Goal: Task Accomplishment & Management: Use online tool/utility

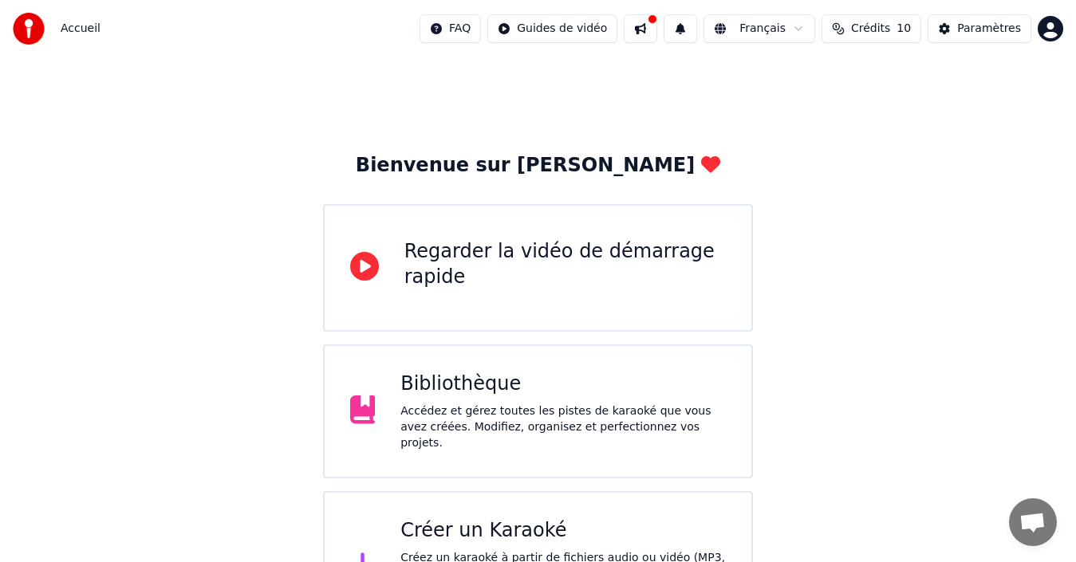
click at [546, 404] on div "Bibliothèque Accédez et gérez toutes les pistes de karaoké que vous avez créées…" at bounding box center [562, 412] width 325 height 80
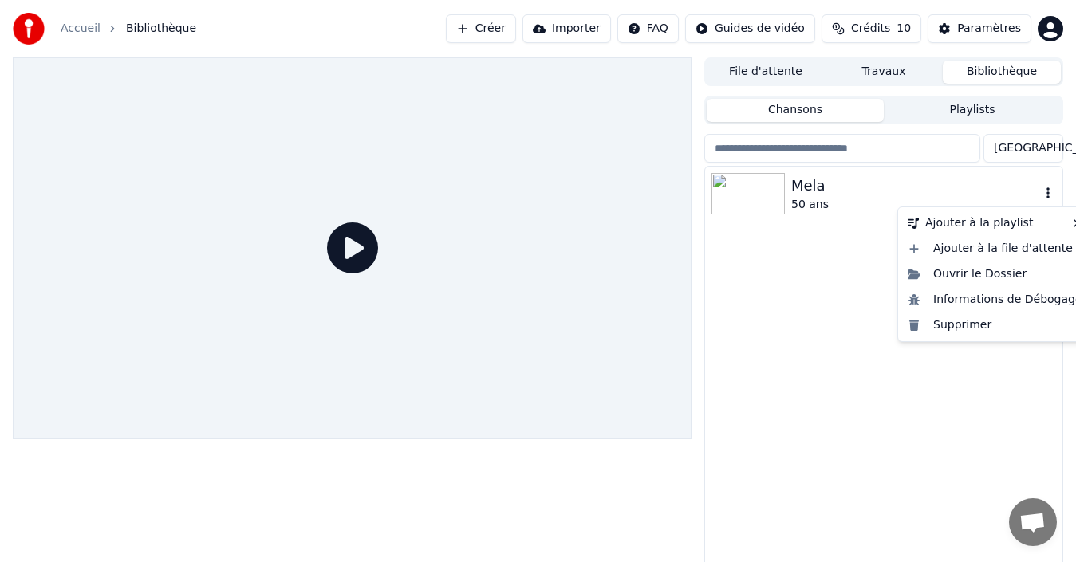
click at [1050, 195] on icon "button" at bounding box center [1048, 193] width 16 height 13
click at [975, 267] on div "Ouvrir le Dossier" at bounding box center [994, 275] width 187 height 26
click at [1050, 195] on icon "button" at bounding box center [1048, 193] width 16 height 13
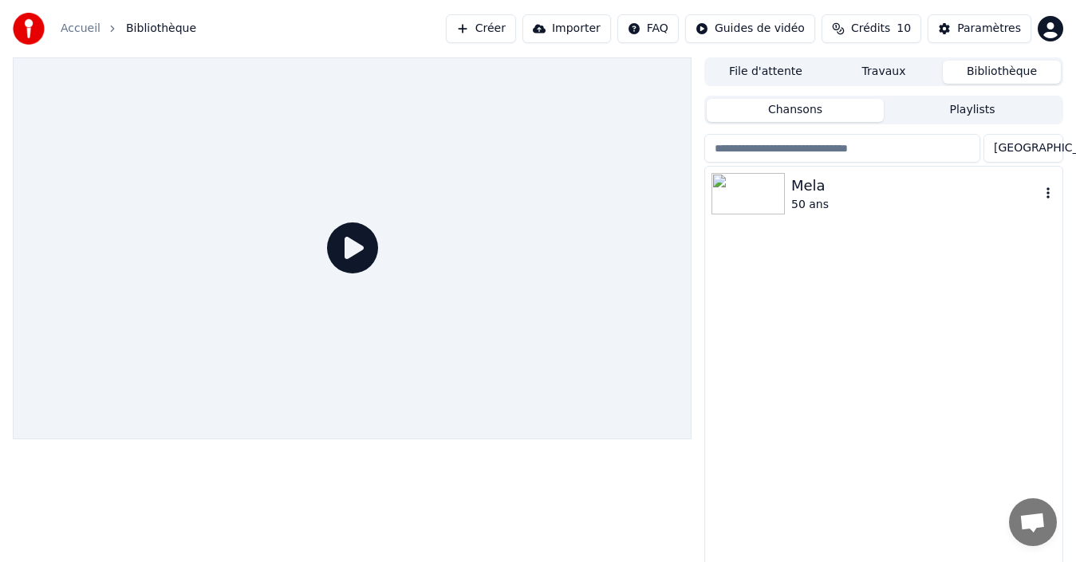
click at [741, 193] on img at bounding box center [747, 193] width 73 height 41
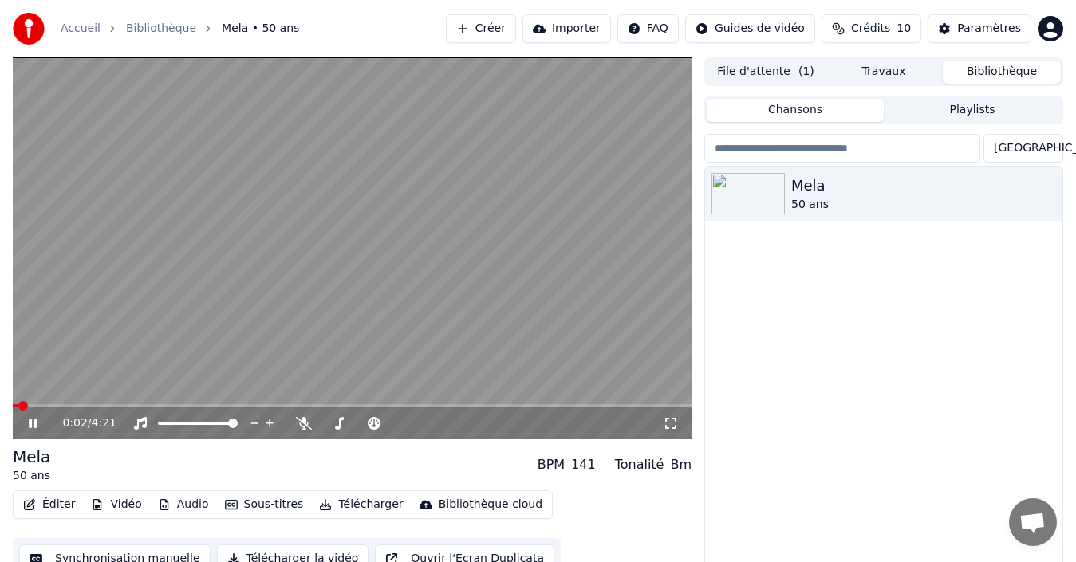
scroll to position [26, 0]
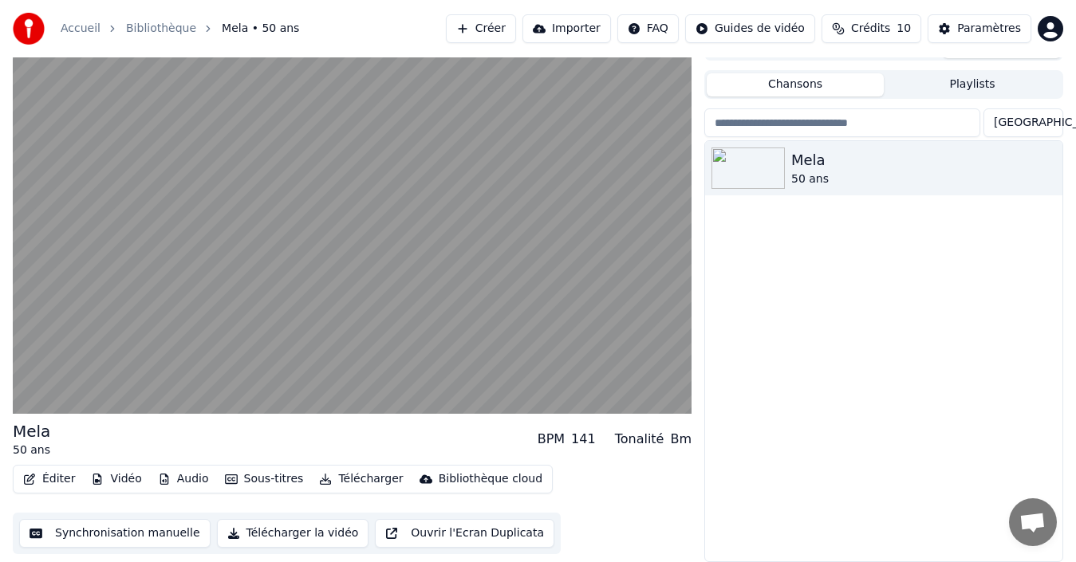
click at [751, 26] on html "Accueil Bibliothèque Mela • 50 ans Créer Importer FAQ Guides de vidéo Crédits 1…" at bounding box center [538, 255] width 1076 height 562
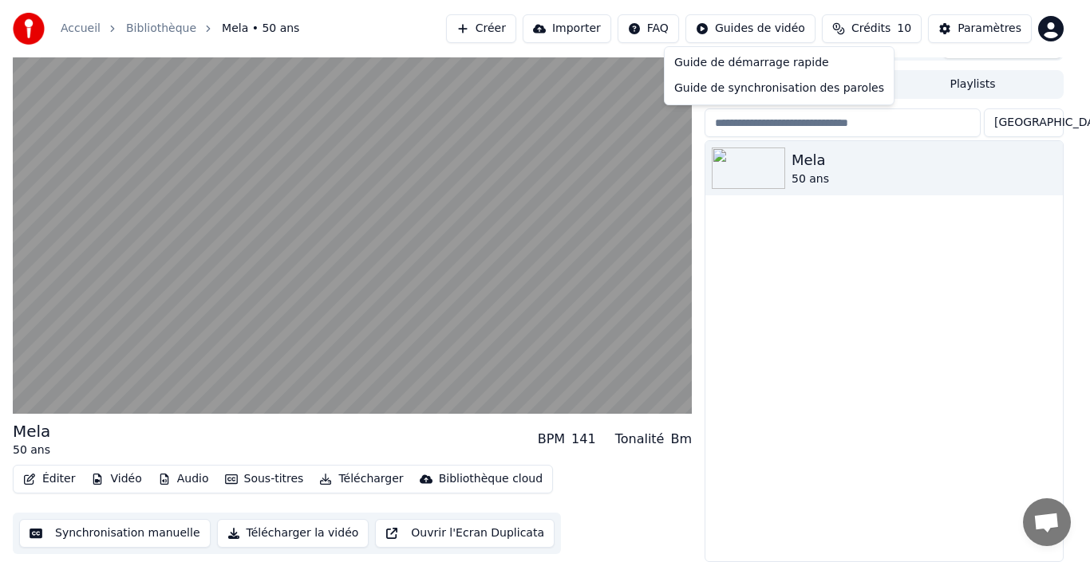
click at [992, 40] on html "Accueil Bibliothèque Mela • 50 ans Créer Importer FAQ Guides de vidéo Crédits 1…" at bounding box center [545, 255] width 1090 height 562
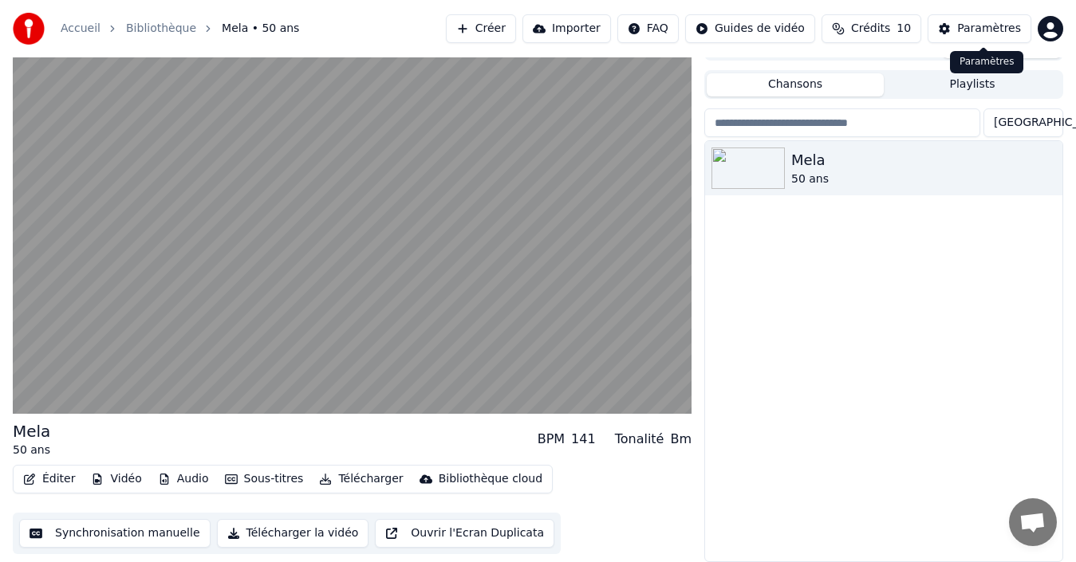
click at [995, 33] on div "Paramètres" at bounding box center [989, 29] width 64 height 16
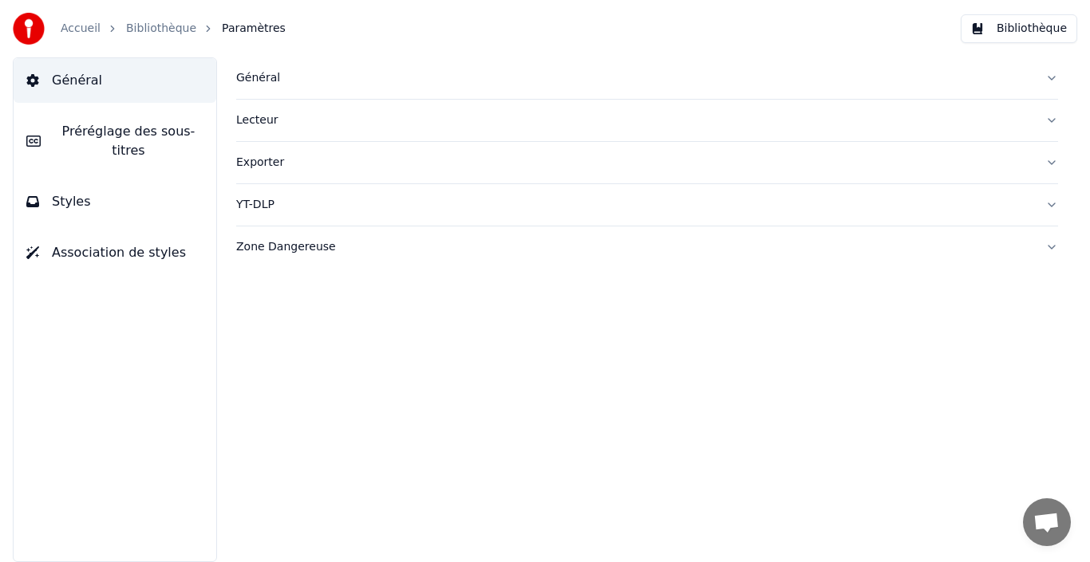
click at [279, 75] on div "Général" at bounding box center [634, 78] width 796 height 16
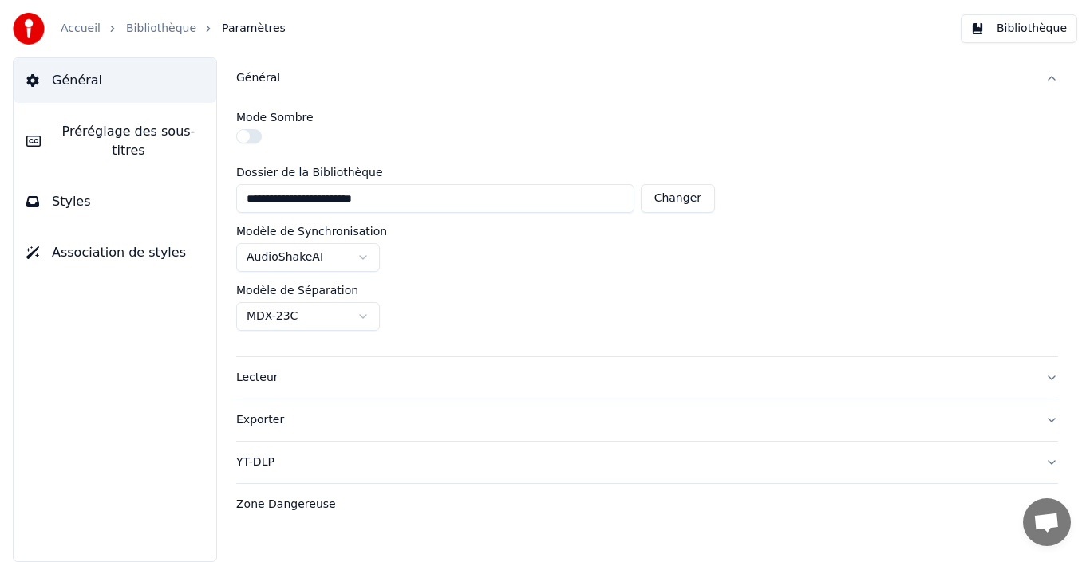
click at [345, 508] on div "Zone Dangereuse" at bounding box center [634, 505] width 796 height 16
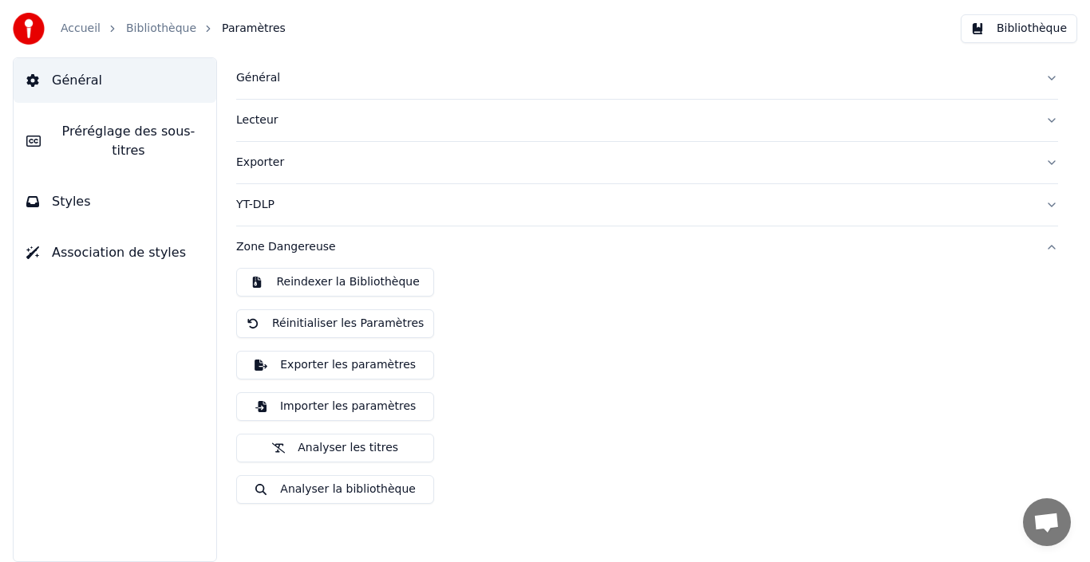
click at [252, 121] on div "Lecteur" at bounding box center [634, 120] width 796 height 16
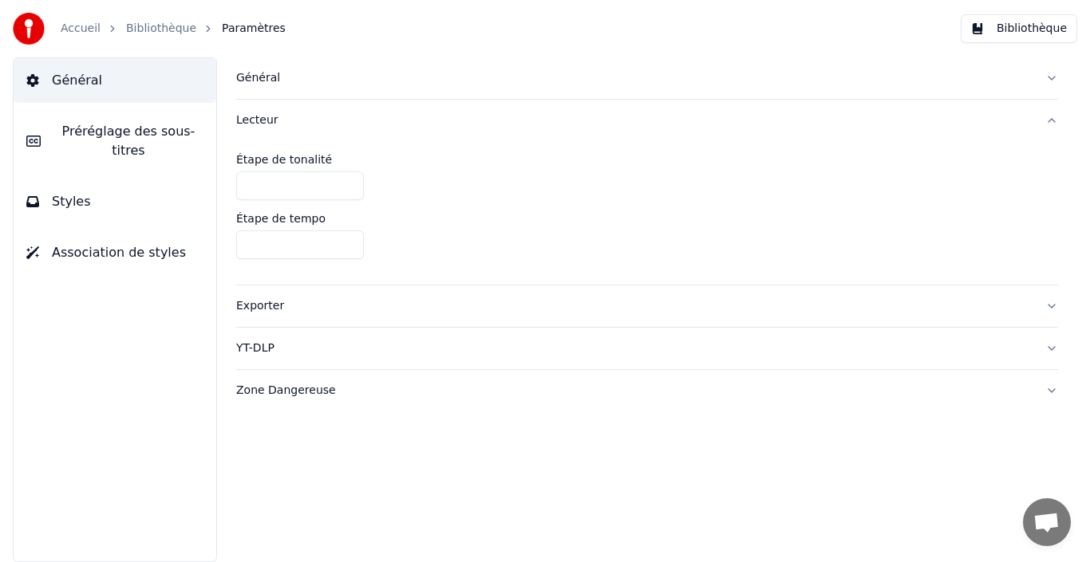
click at [105, 146] on button "Préréglage des sous-titres" at bounding box center [115, 141] width 203 height 64
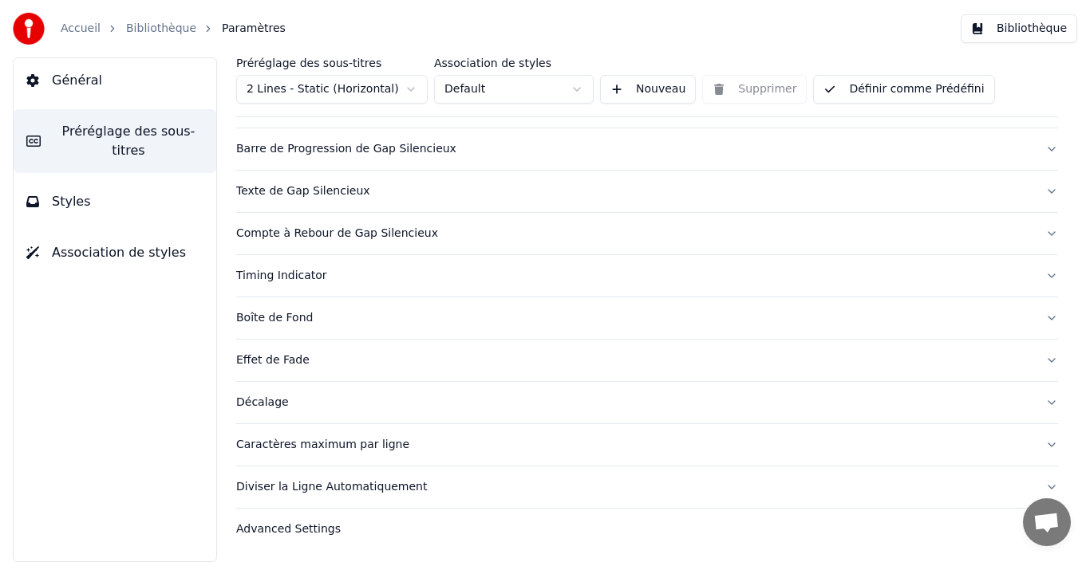
scroll to position [148, 0]
click at [279, 323] on div "Boîte de Fond" at bounding box center [634, 317] width 796 height 16
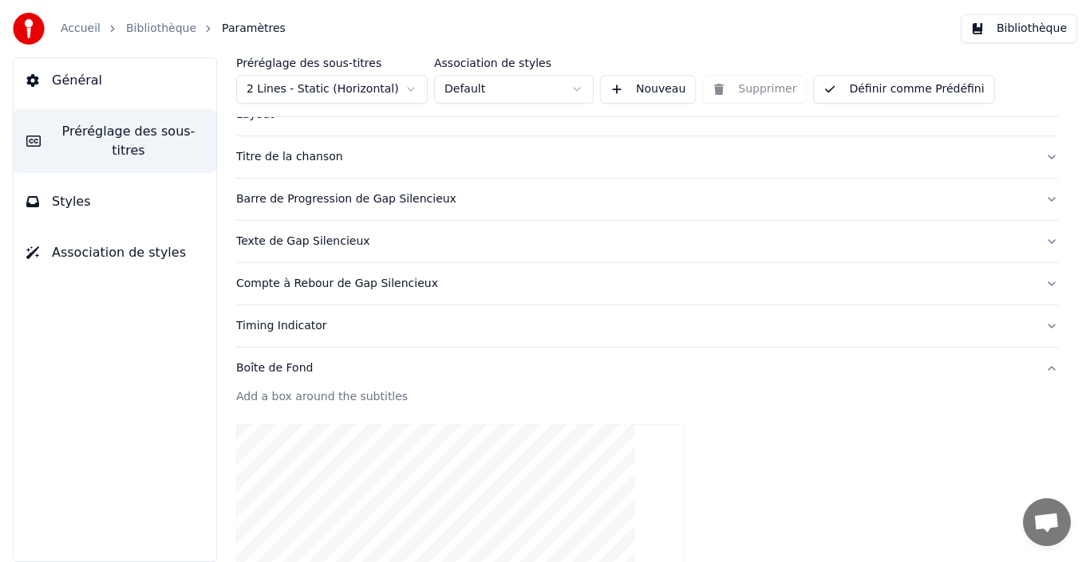
scroll to position [94, 0]
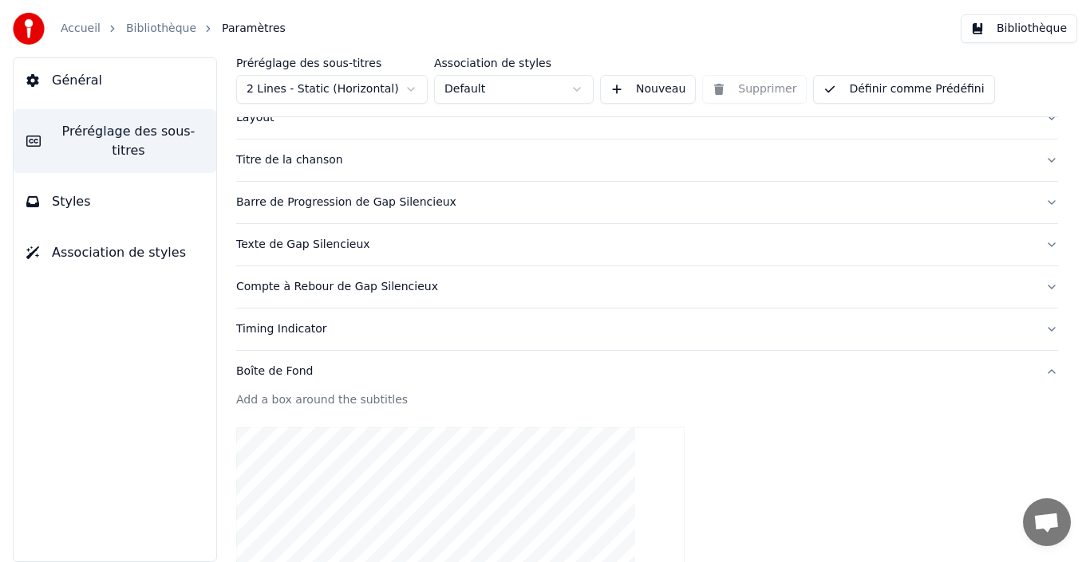
click at [266, 374] on div "Boîte de Fond" at bounding box center [634, 372] width 796 height 16
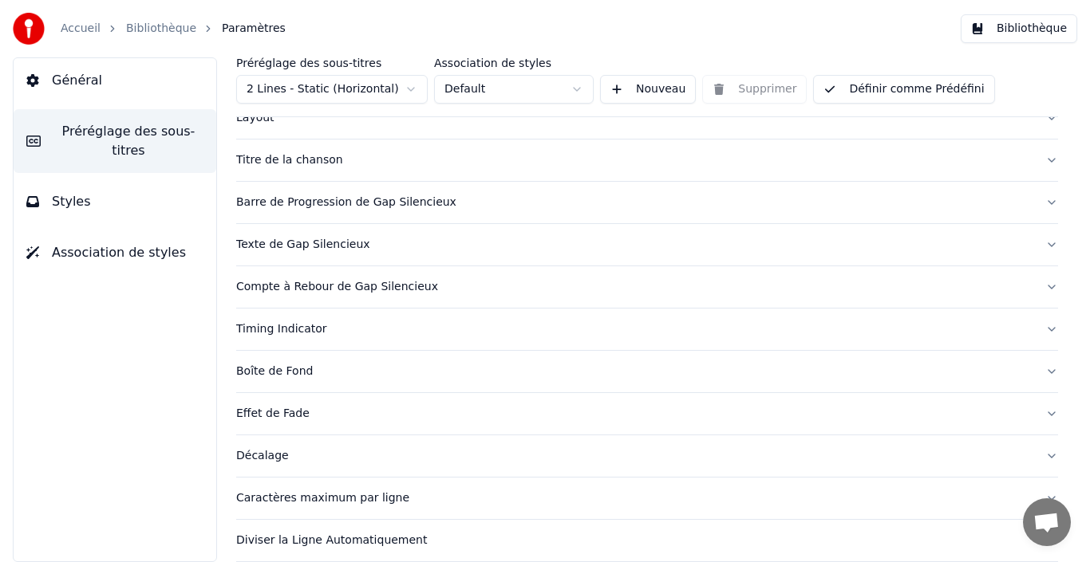
scroll to position [148, 0]
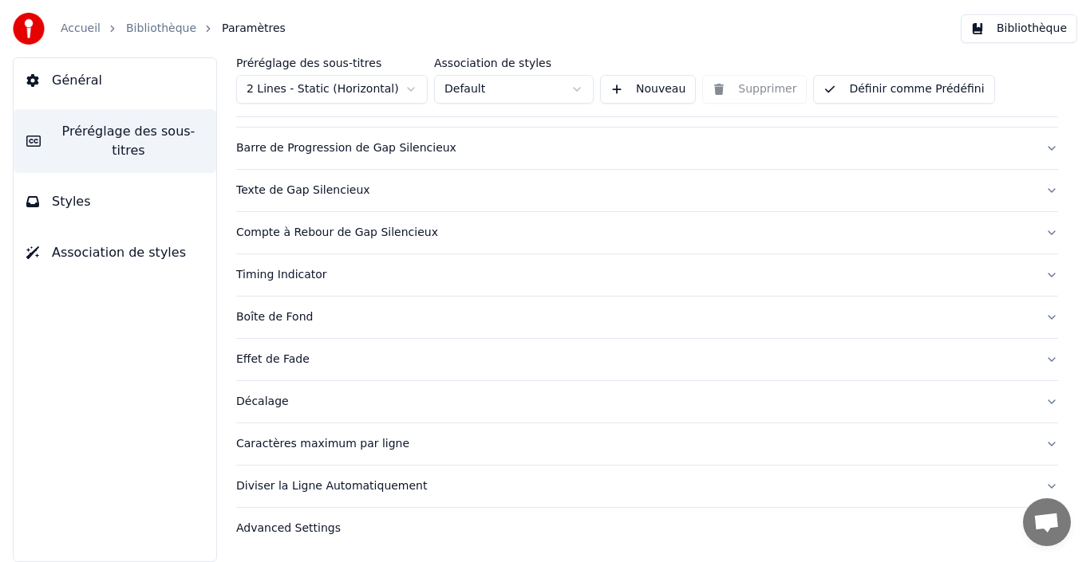
click at [39, 179] on button "Styles" at bounding box center [115, 201] width 203 height 45
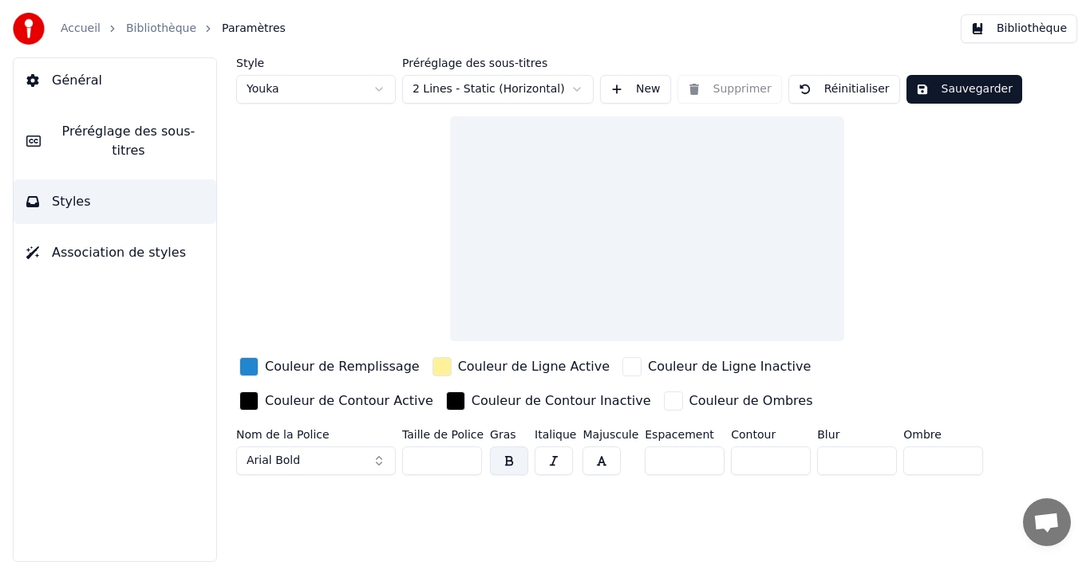
scroll to position [0, 0]
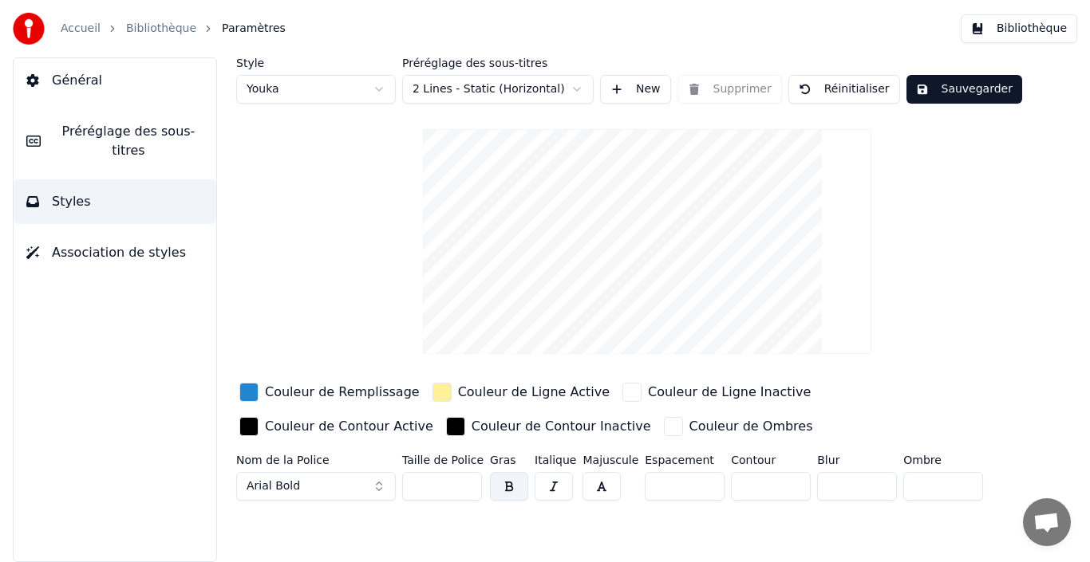
click at [37, 246] on icon at bounding box center [32, 252] width 13 height 13
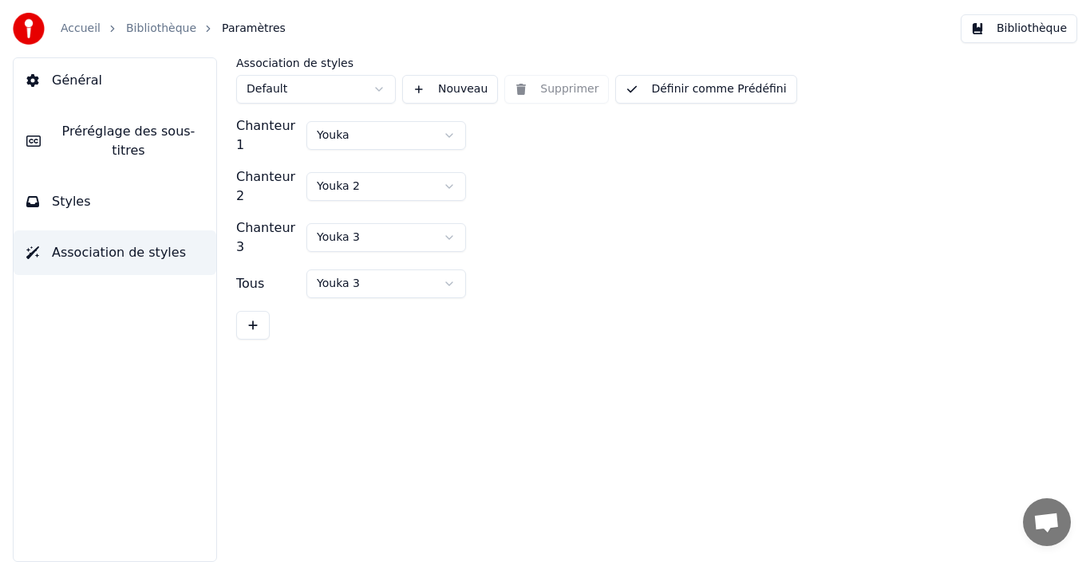
click at [60, 192] on span "Styles" at bounding box center [71, 201] width 39 height 19
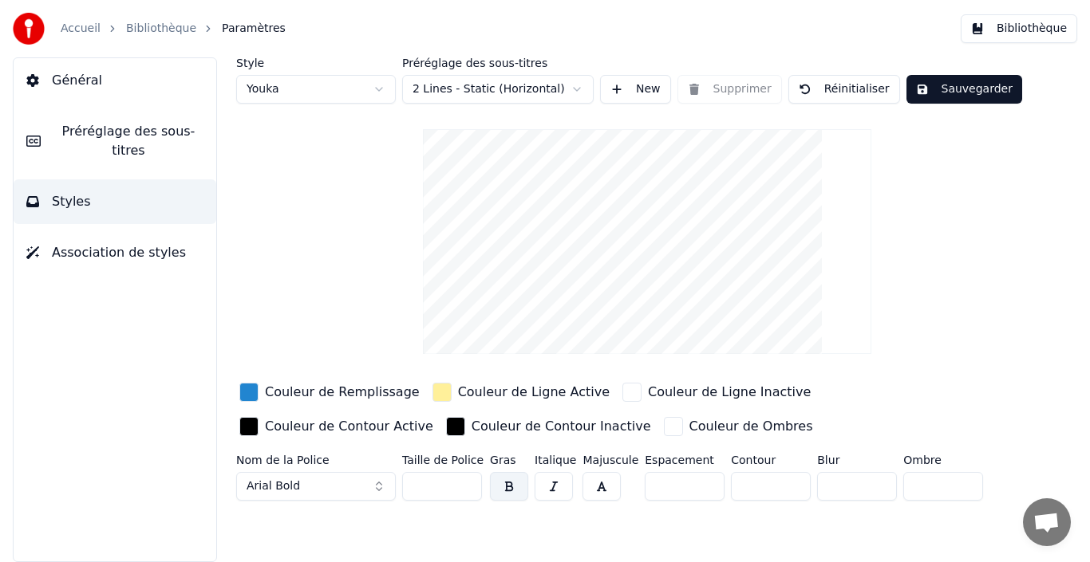
click at [77, 141] on button "Préréglage des sous-titres" at bounding box center [115, 141] width 203 height 64
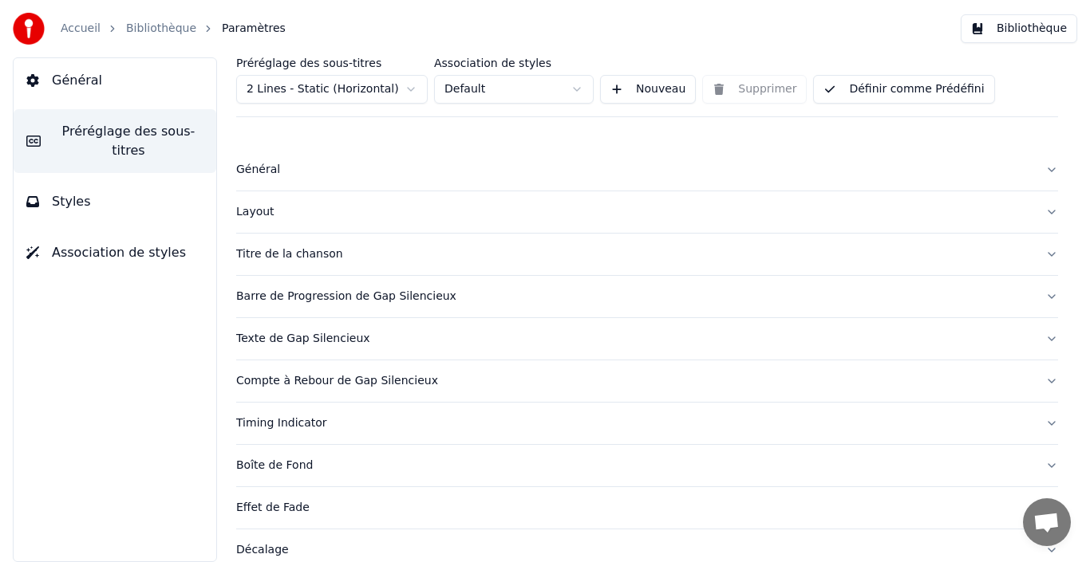
click at [1033, 212] on button "Layout" at bounding box center [647, 211] width 822 height 41
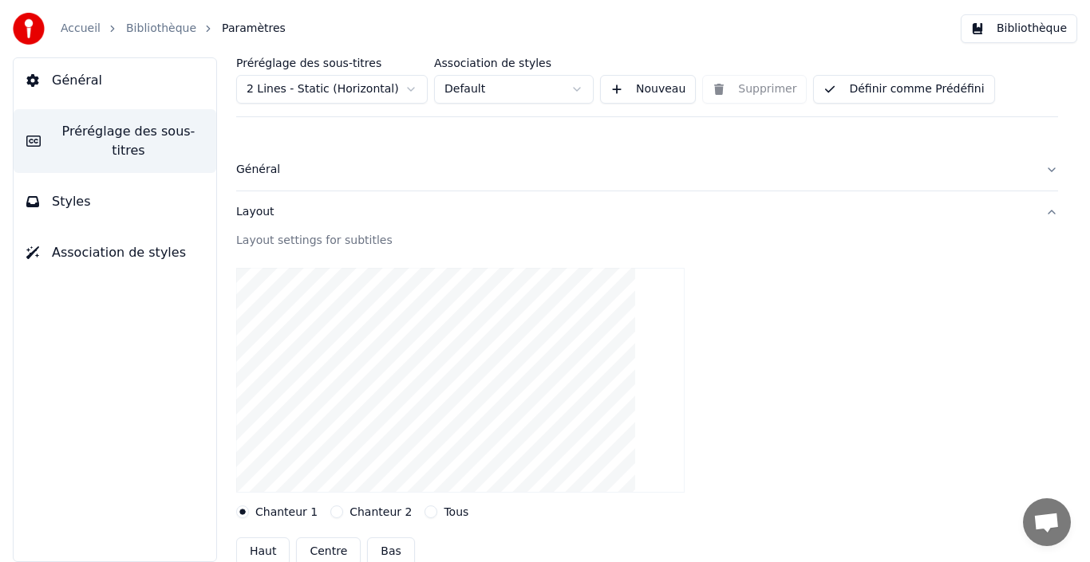
click at [1033, 212] on button "Layout" at bounding box center [647, 211] width 822 height 41
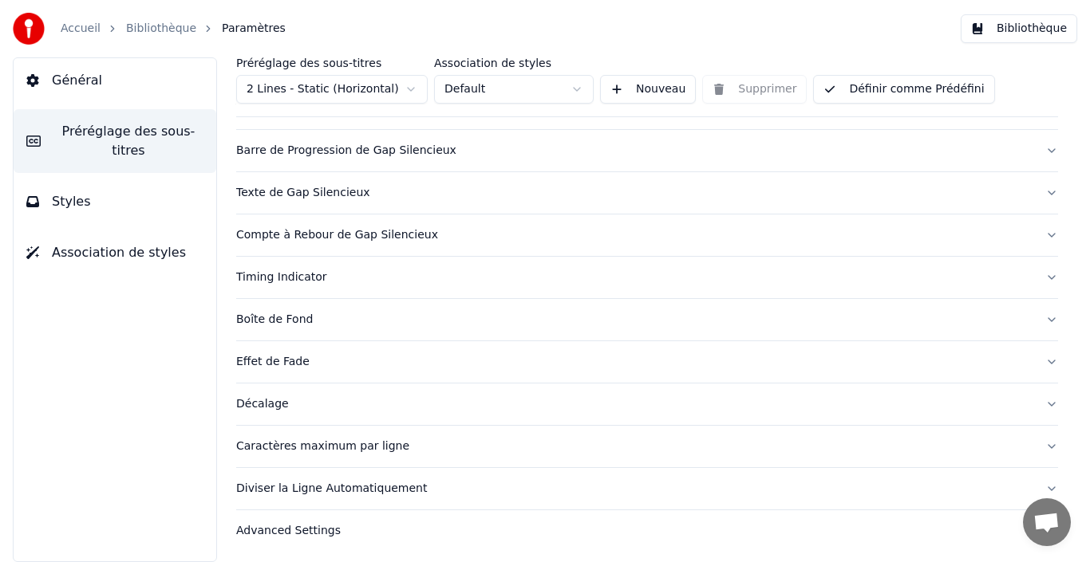
scroll to position [148, 0]
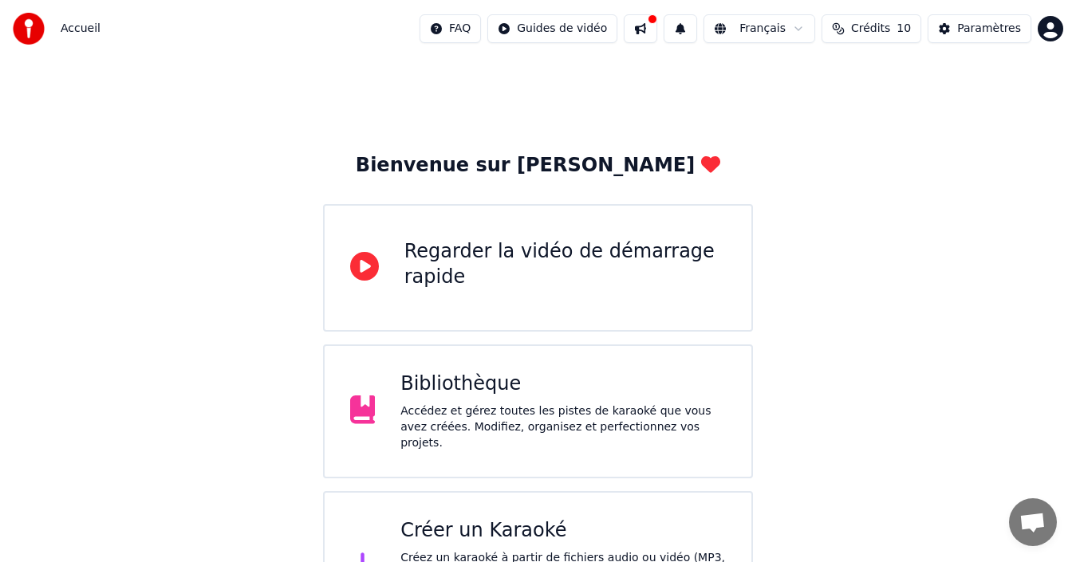
click at [558, 432] on div "Accédez et gérez toutes les pistes de karaoké que vous avez créées. Modifiez, o…" at bounding box center [562, 428] width 325 height 48
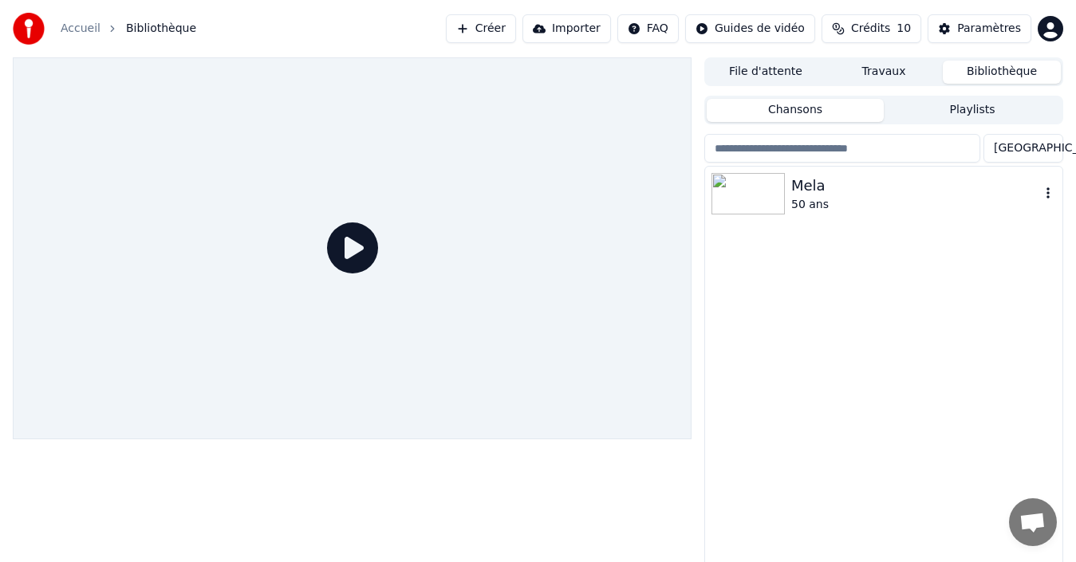
click at [743, 199] on img at bounding box center [747, 193] width 73 height 41
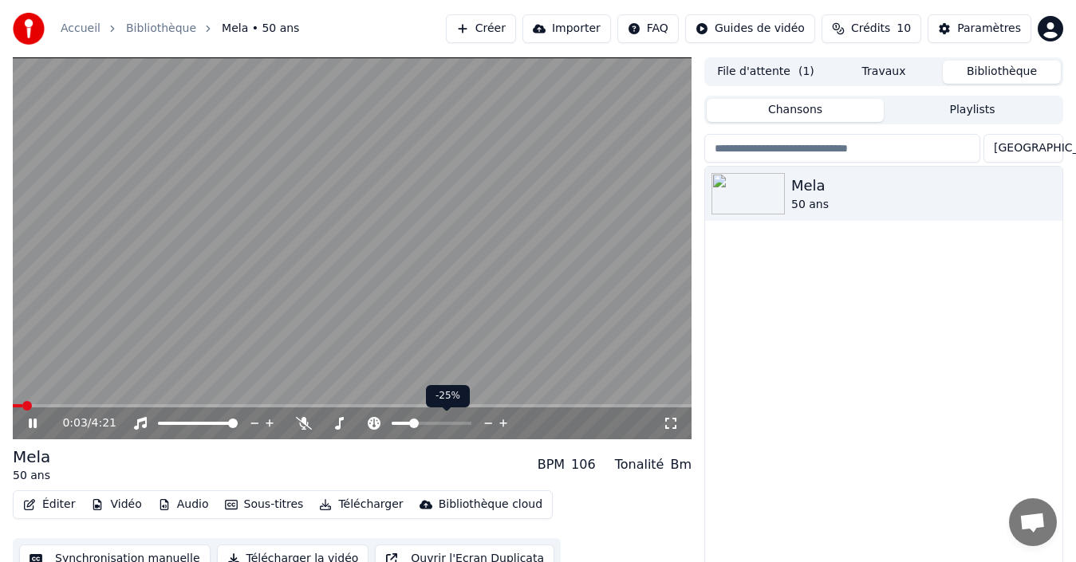
click at [412, 422] on span at bounding box center [414, 424] width 10 height 10
click at [432, 428] on span at bounding box center [433, 424] width 10 height 10
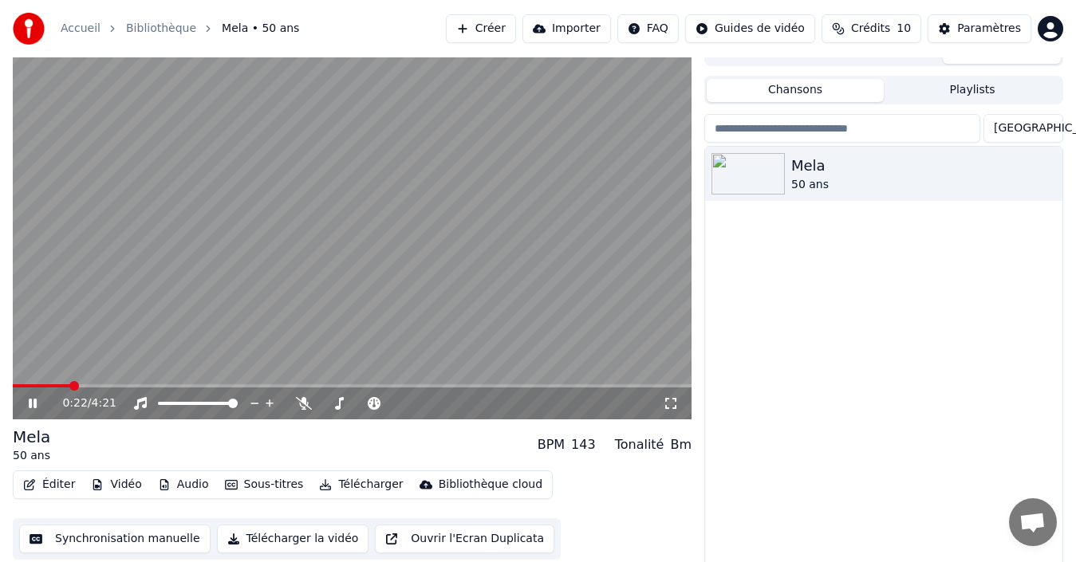
scroll to position [26, 0]
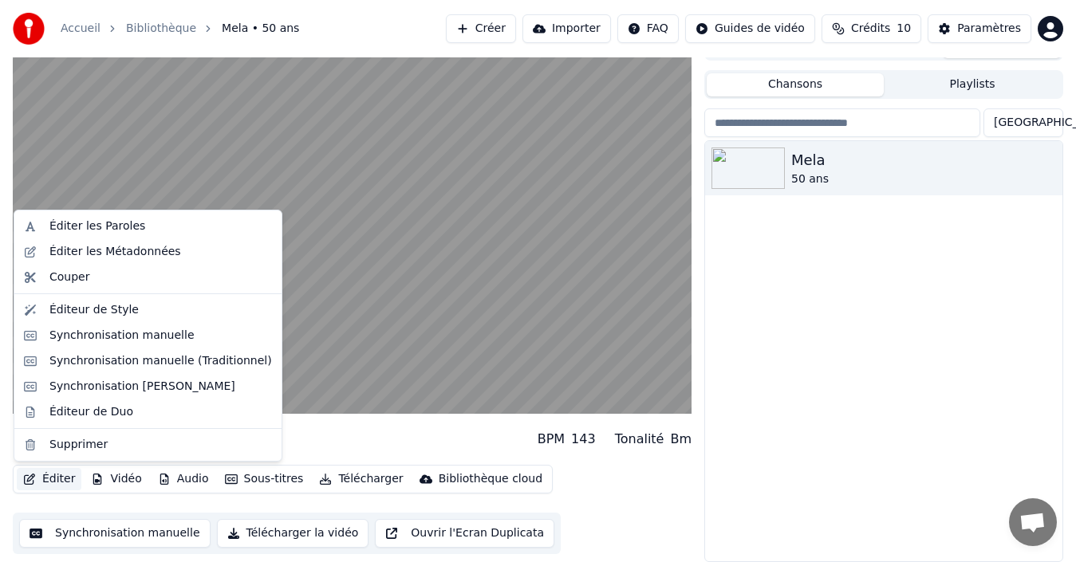
click at [52, 480] on button "Éditer" at bounding box center [49, 479] width 65 height 22
click at [67, 414] on div "Éditeur de Duo" at bounding box center [91, 412] width 84 height 16
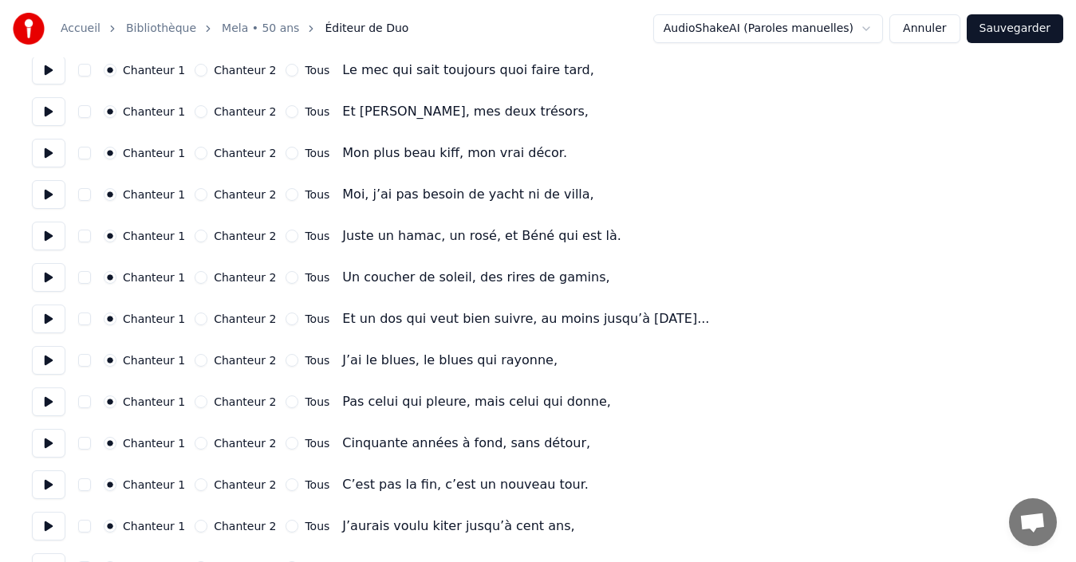
scroll to position [1037, 0]
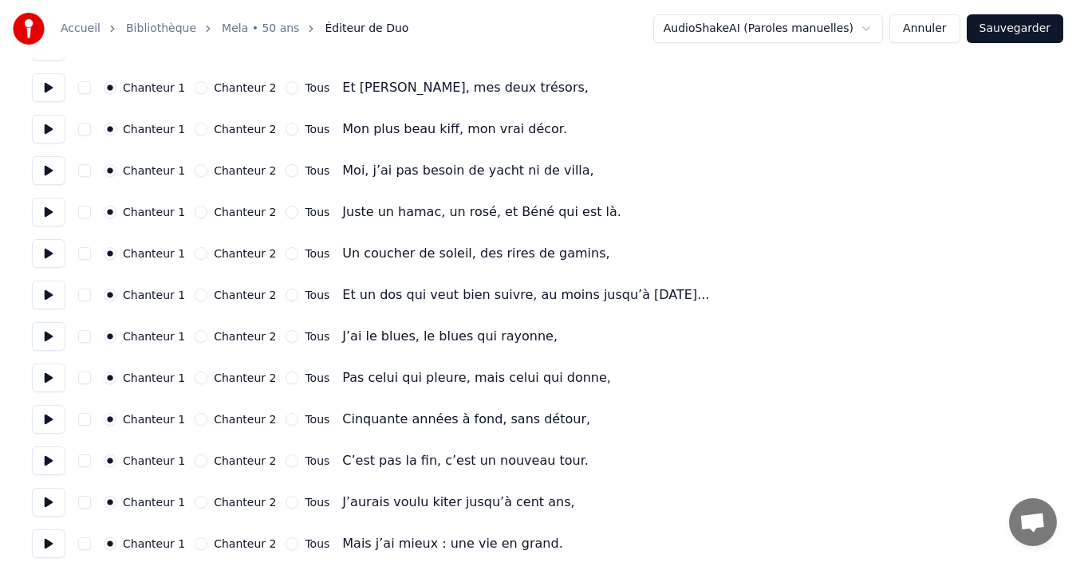
click at [926, 33] on button "Annuler" at bounding box center [924, 28] width 70 height 29
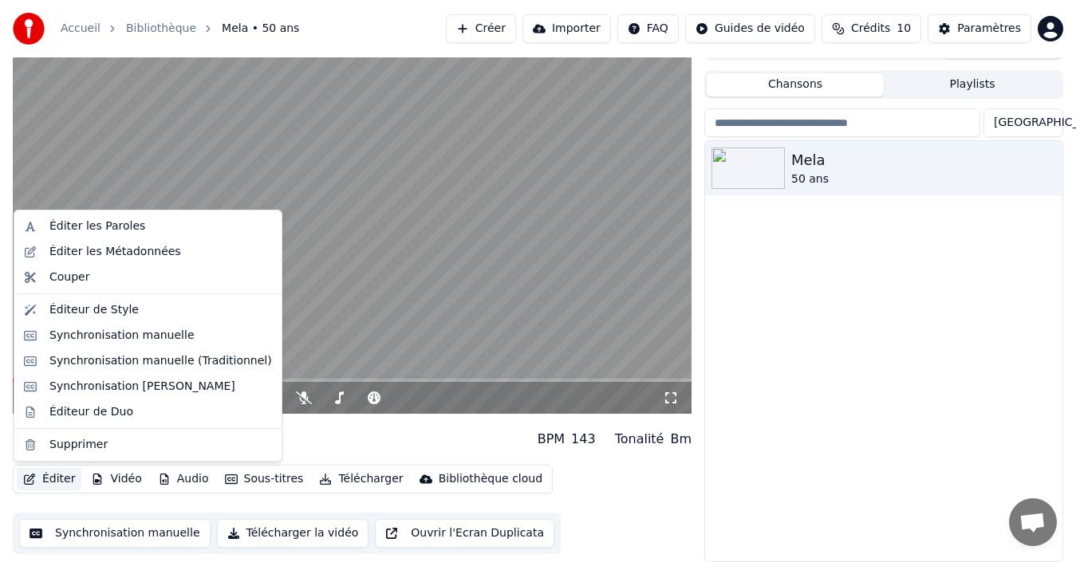
click at [65, 483] on button "Éditer" at bounding box center [49, 479] width 65 height 22
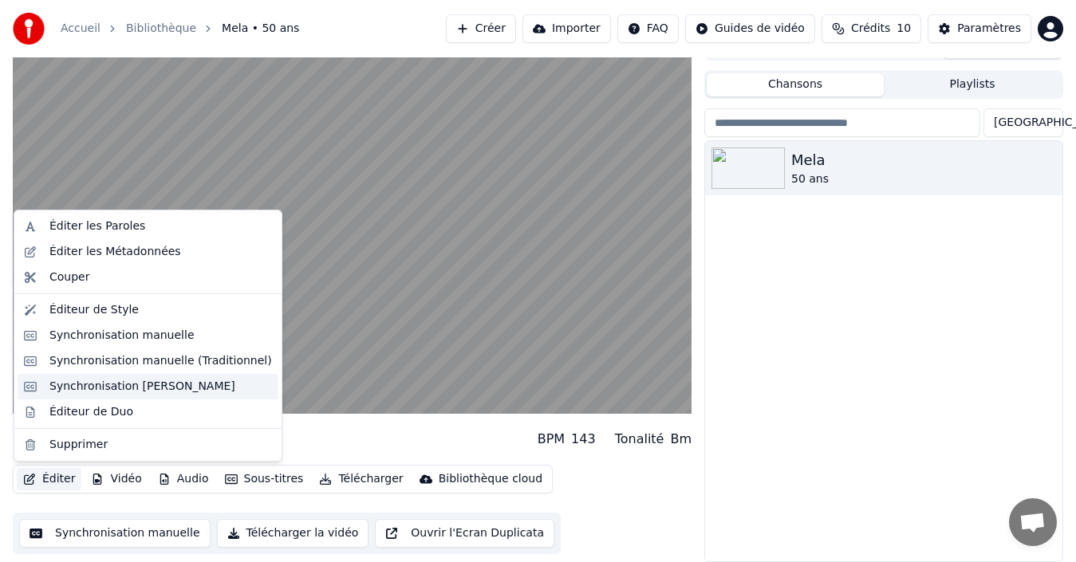
click at [90, 385] on div "Synchronisation Manuelle de Ligne" at bounding box center [142, 387] width 186 height 16
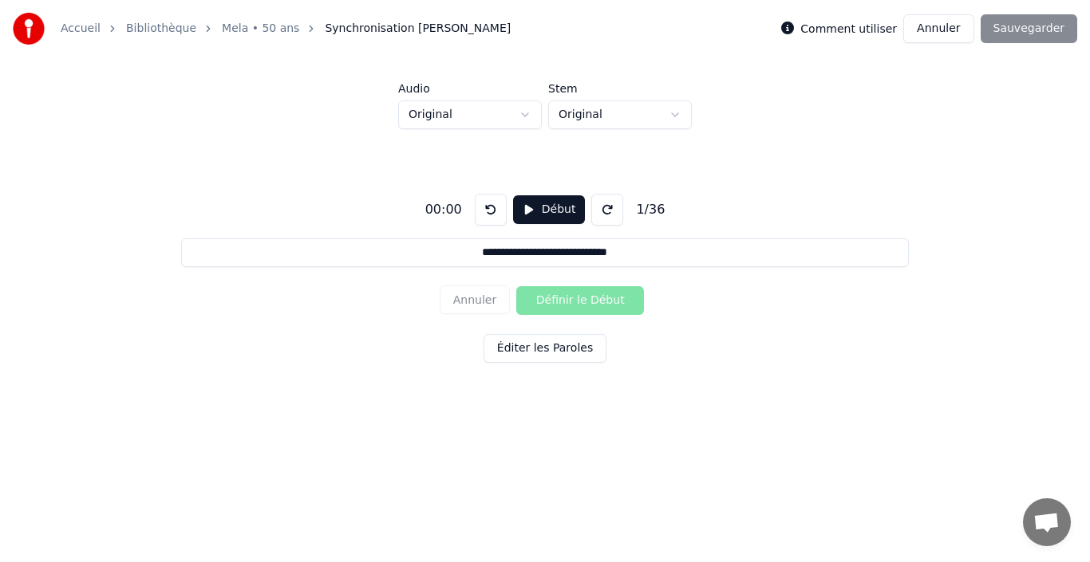
click at [936, 37] on button "Annuler" at bounding box center [938, 28] width 70 height 29
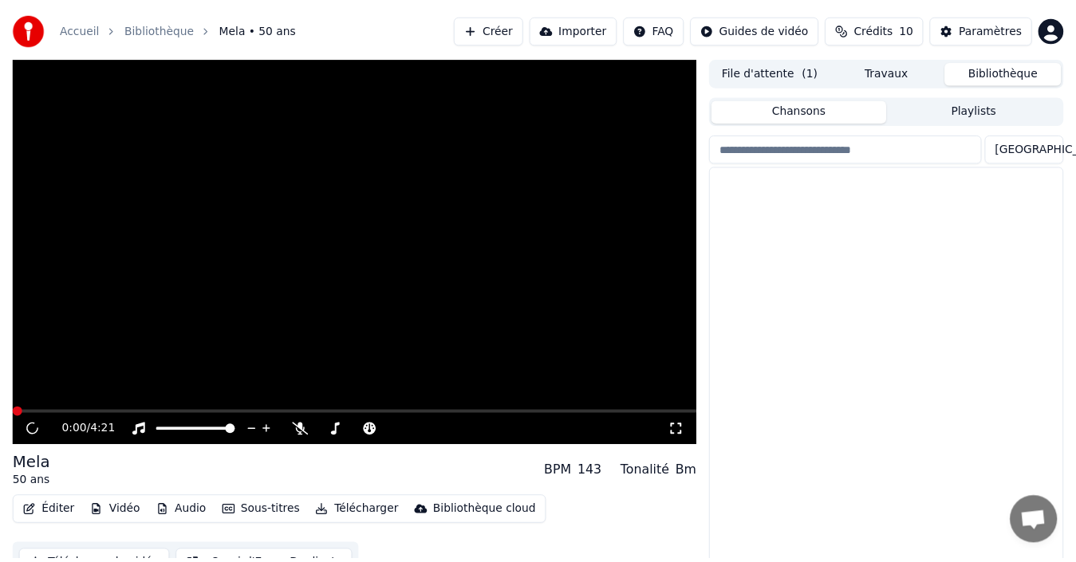
scroll to position [26, 0]
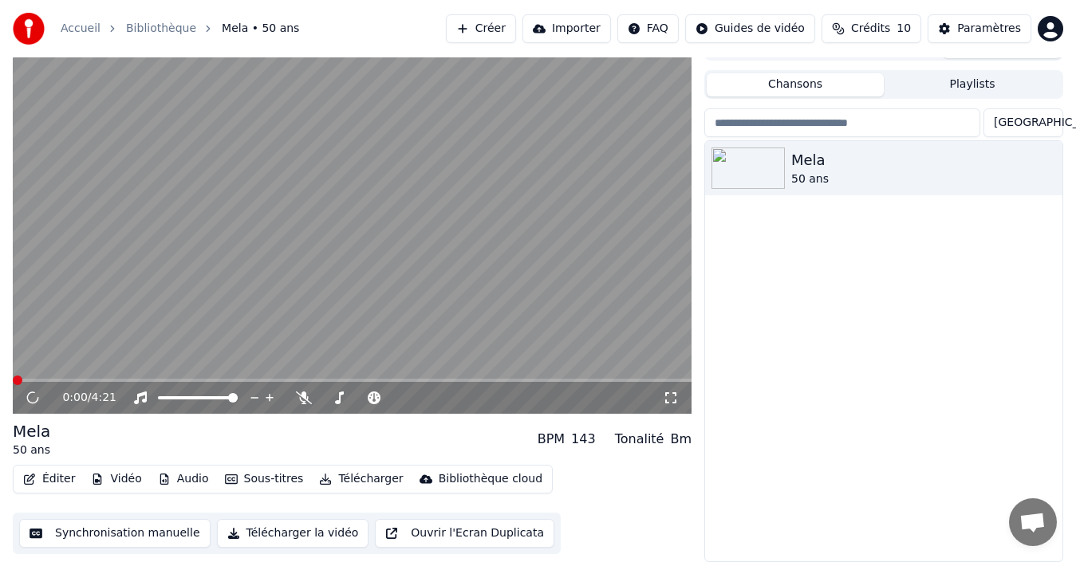
click at [57, 483] on button "Éditer" at bounding box center [49, 479] width 65 height 22
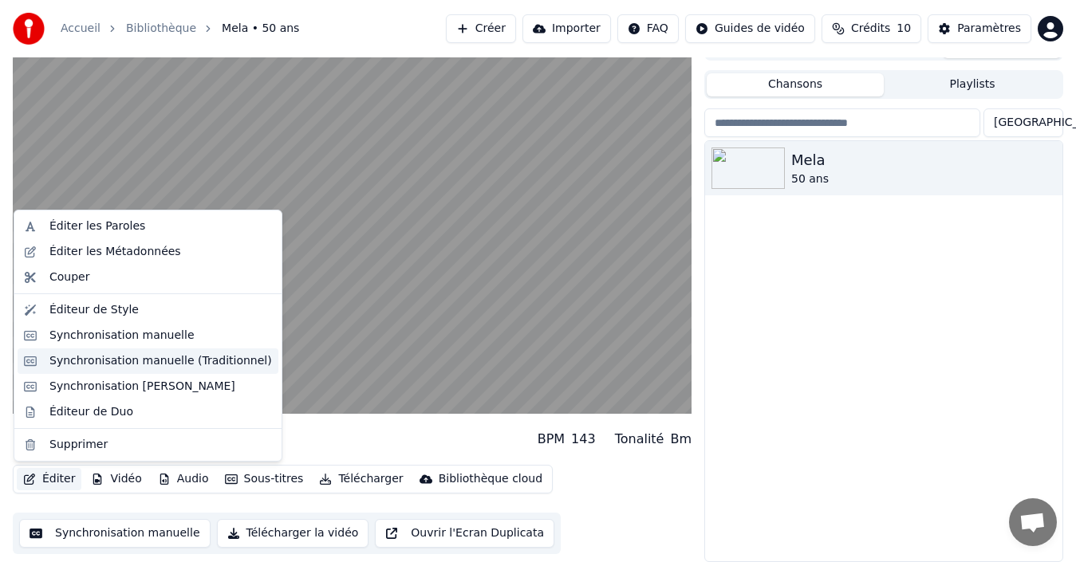
click at [54, 361] on div "Synchronisation manuelle (Traditionnel)" at bounding box center [160, 361] width 223 height 16
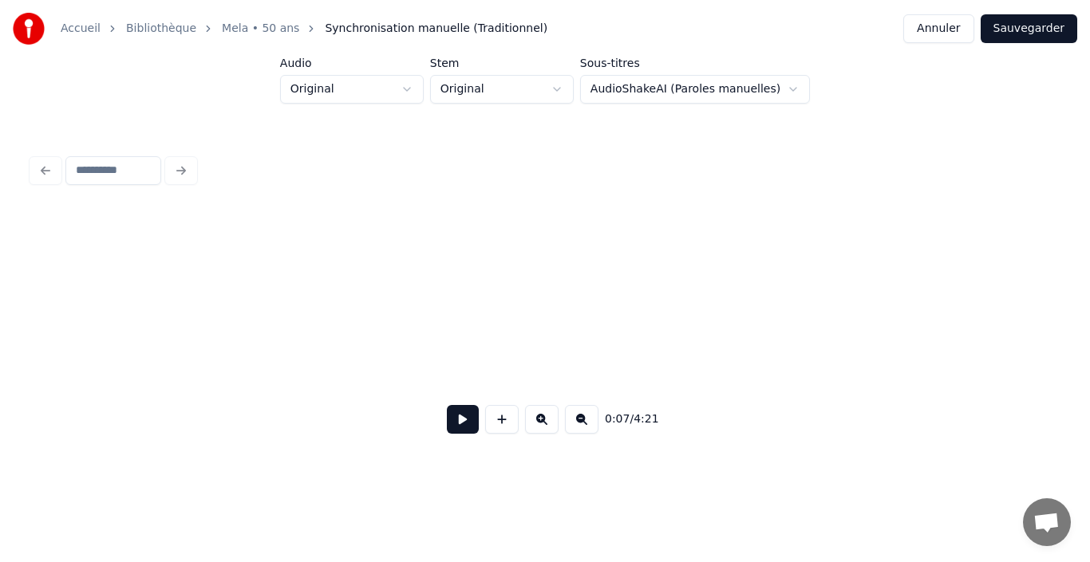
scroll to position [0, 1527]
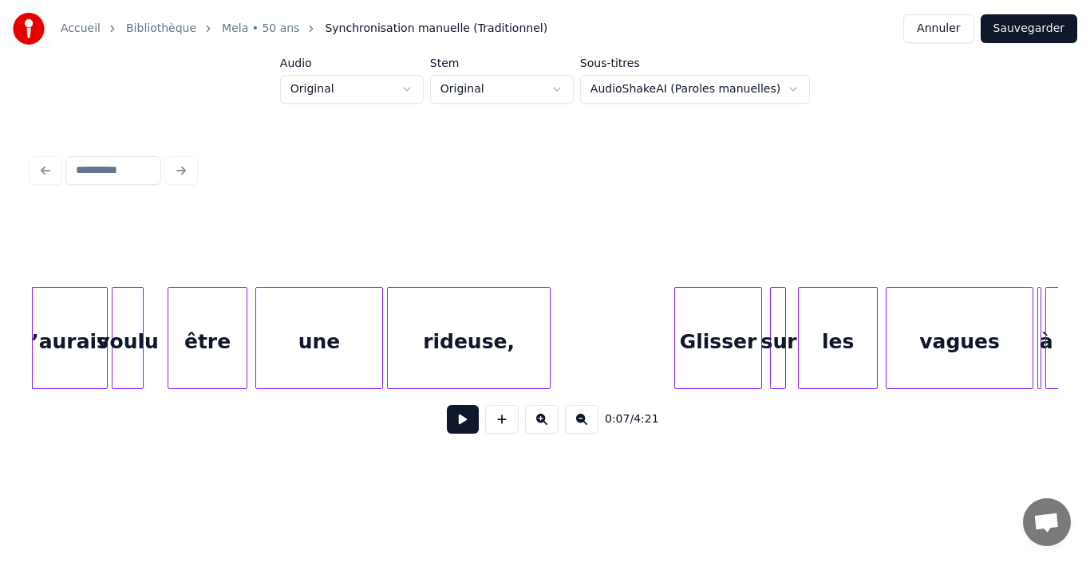
click at [56, 356] on div "’aurais" at bounding box center [70, 342] width 74 height 108
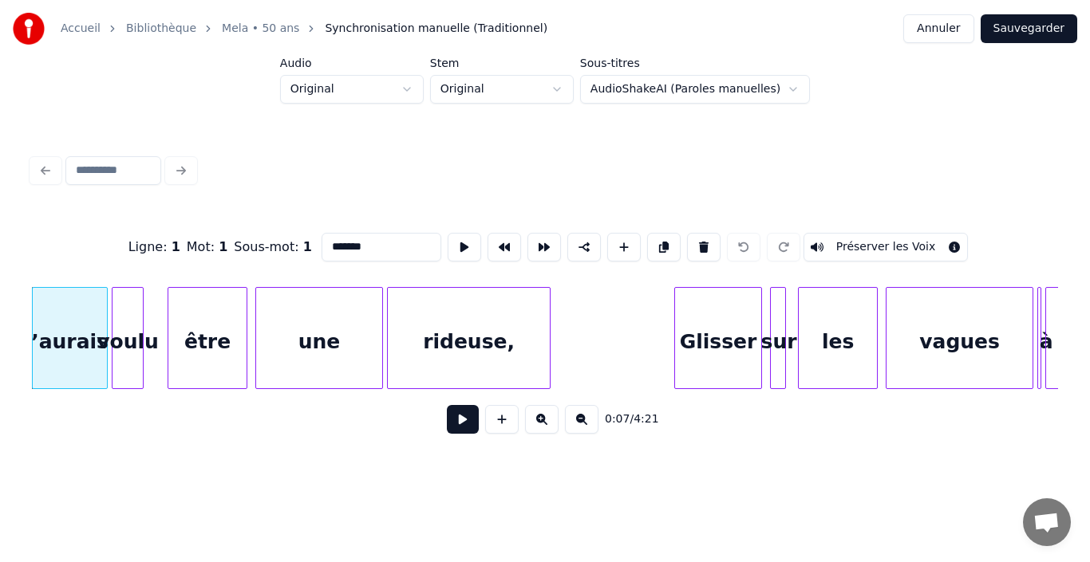
click at [970, 26] on button "Annuler" at bounding box center [938, 28] width 70 height 29
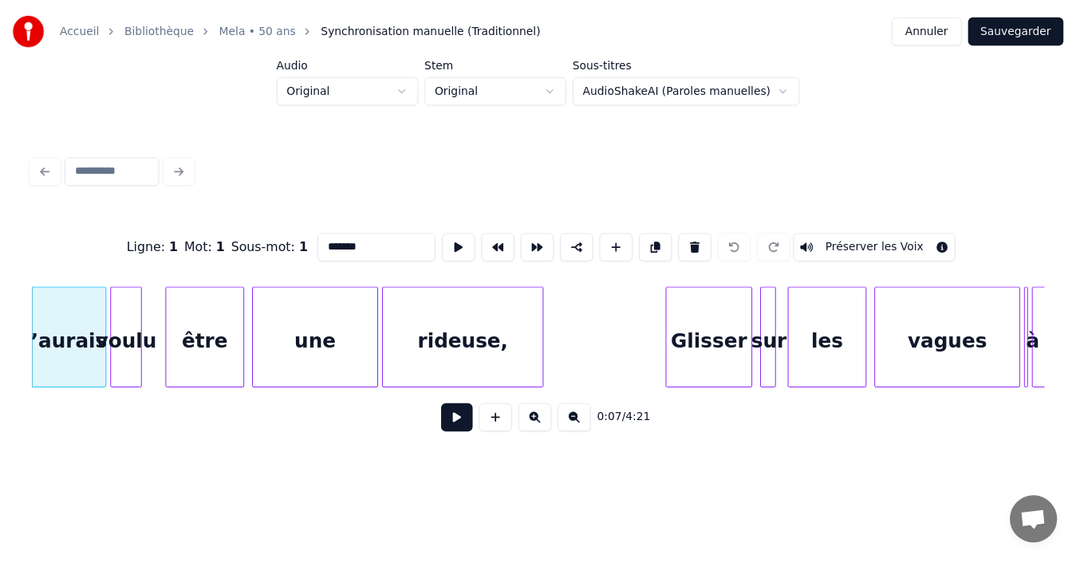
scroll to position [26, 0]
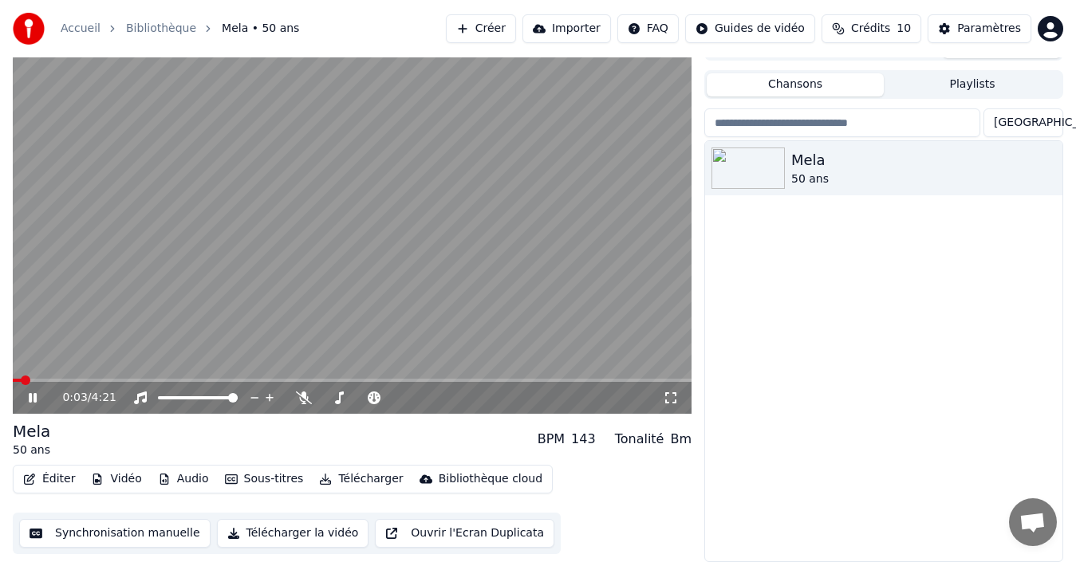
click at [31, 399] on icon at bounding box center [33, 398] width 8 height 10
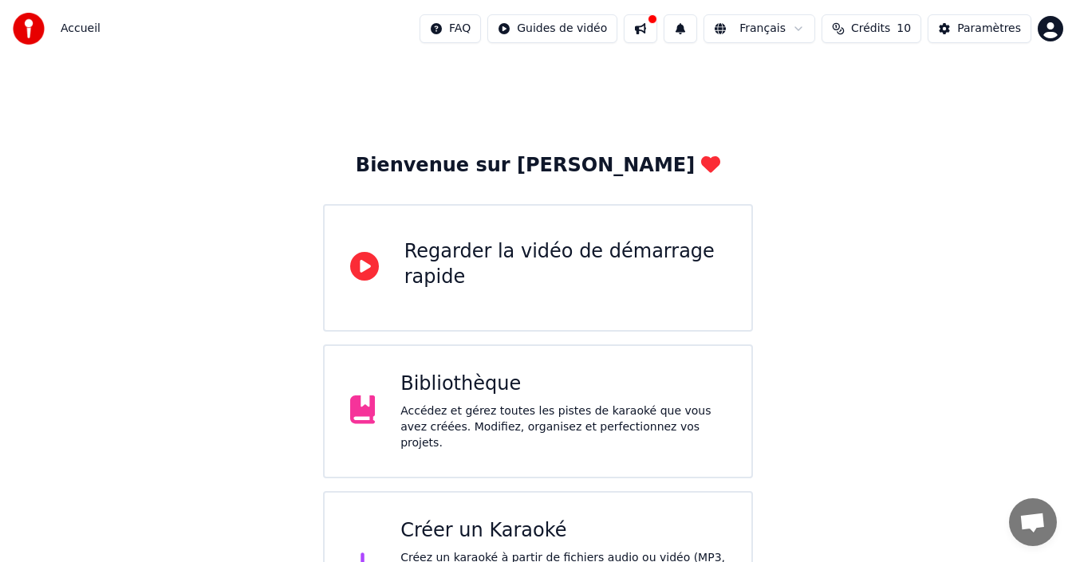
click at [614, 414] on div "Accédez et gérez toutes les pistes de karaoké que vous avez créées. Modifiez, o…" at bounding box center [562, 428] width 325 height 48
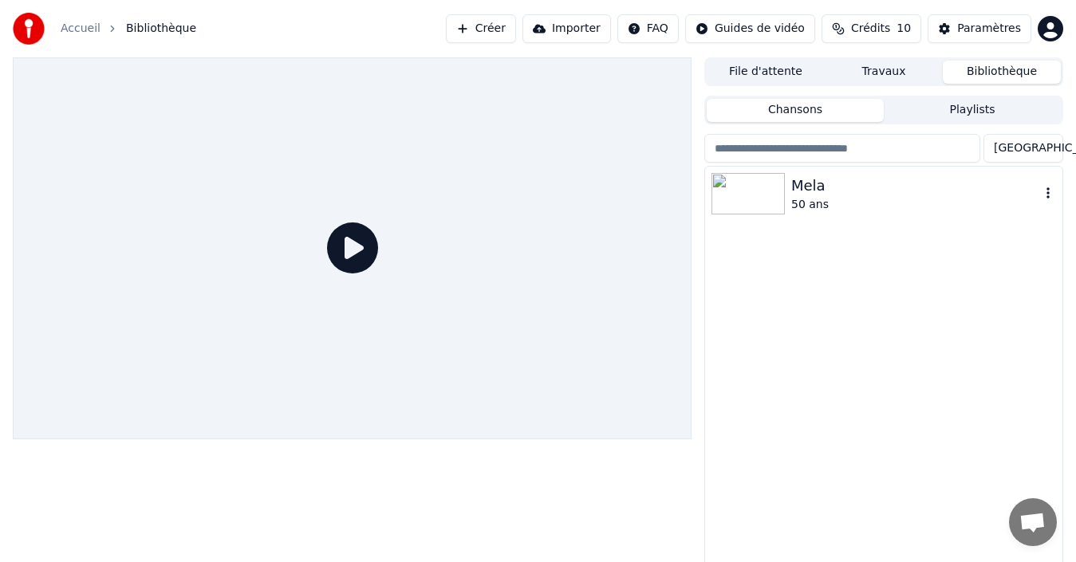
click at [754, 211] on img at bounding box center [747, 193] width 73 height 41
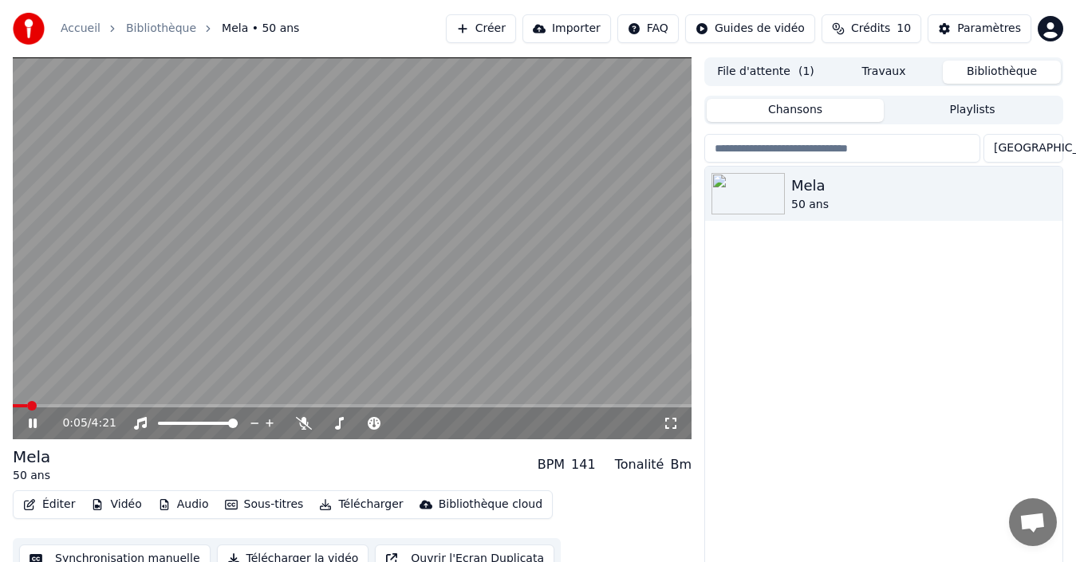
click at [40, 421] on icon at bounding box center [44, 423] width 37 height 13
click at [36, 423] on icon at bounding box center [33, 423] width 10 height 11
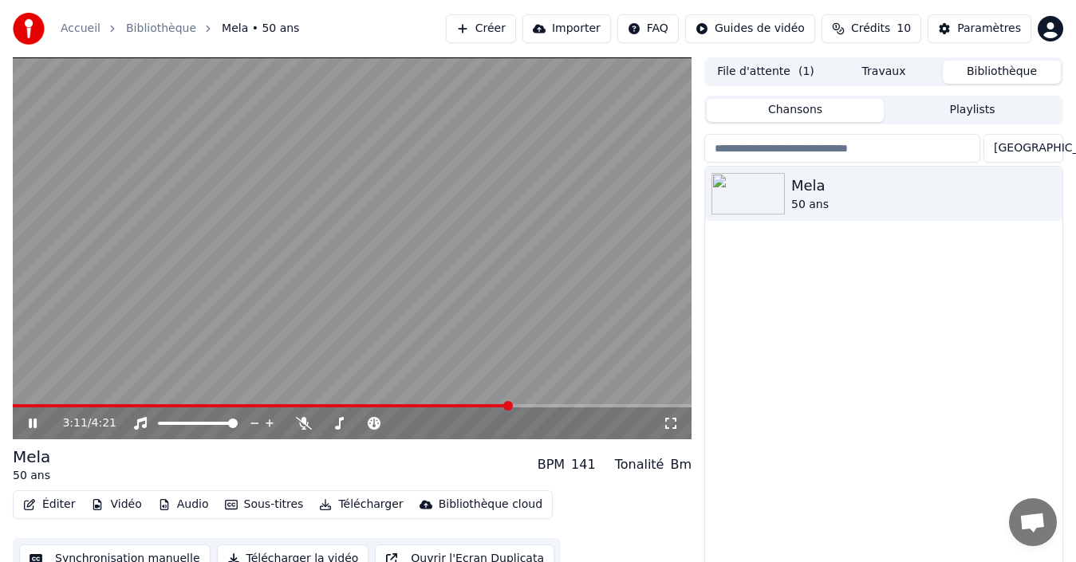
click at [34, 422] on icon at bounding box center [33, 424] width 8 height 10
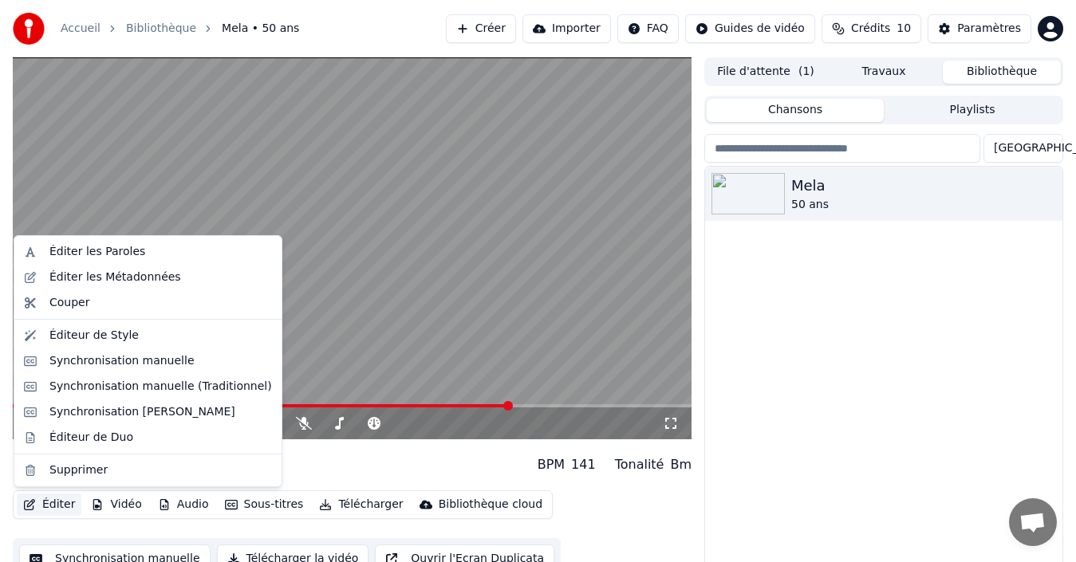
click at [55, 505] on button "Éditer" at bounding box center [49, 505] width 65 height 22
click at [81, 361] on div "Synchronisation manuelle" at bounding box center [121, 361] width 145 height 16
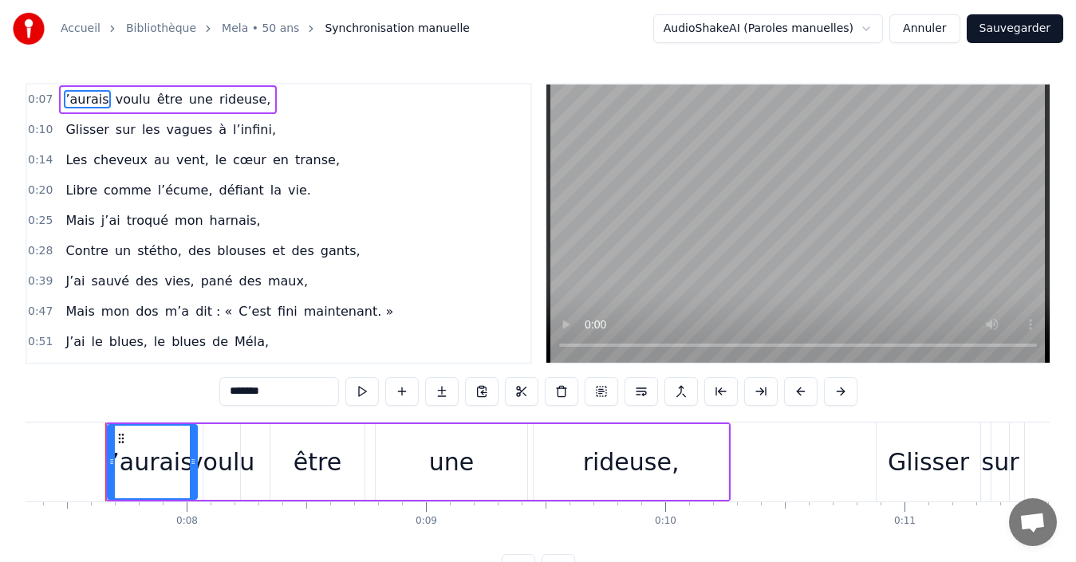
click at [73, 99] on span "’aurais" at bounding box center [87, 99] width 46 height 18
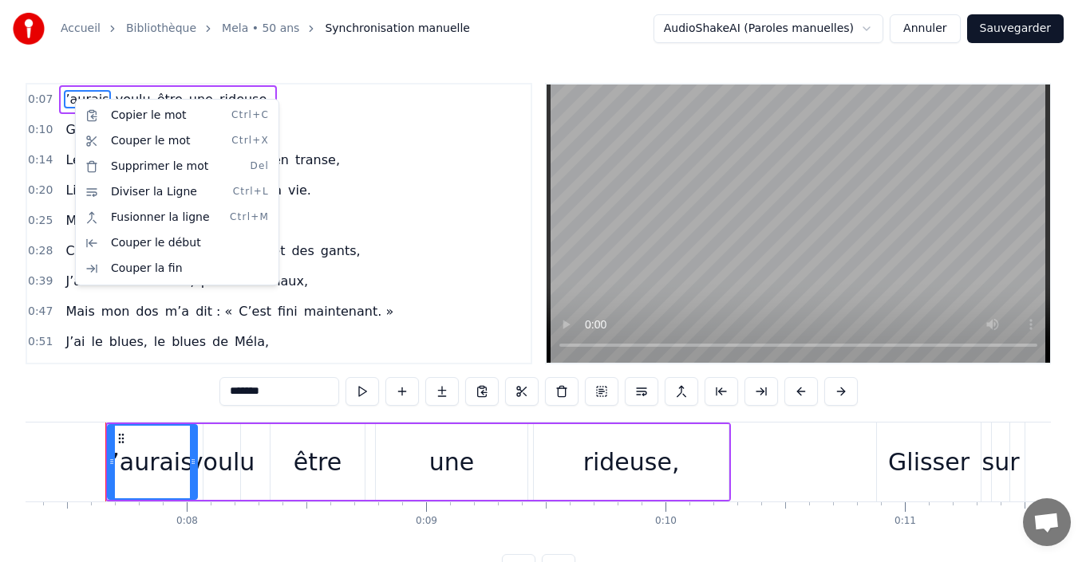
click at [132, 459] on html "Accueil Bibliothèque Mela • 50 ans Synchronisation manuelle AudioShakeAI (Parol…" at bounding box center [545, 304] width 1090 height 609
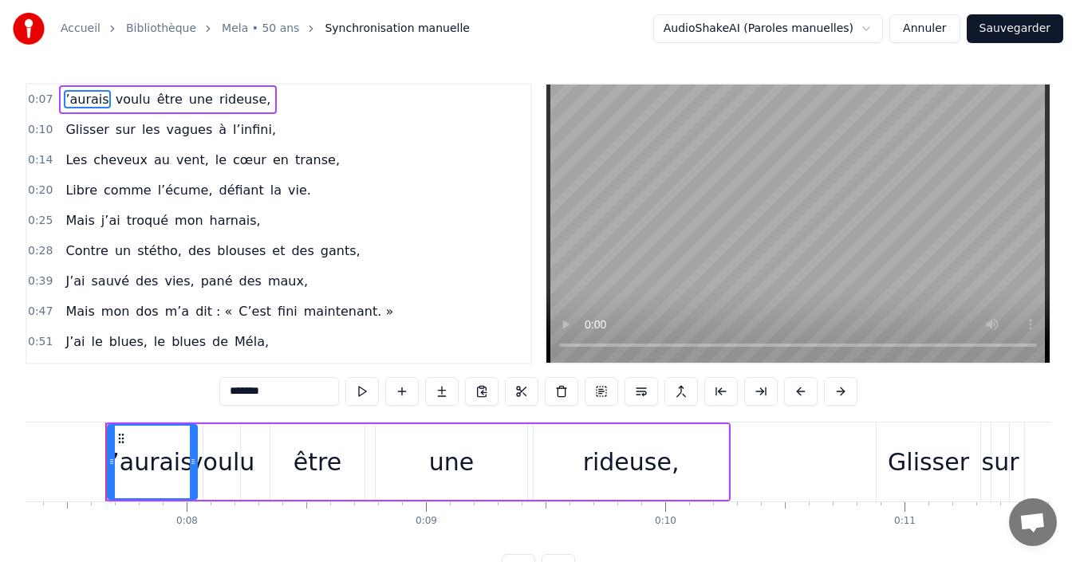
click at [137, 467] on div "’aurais" at bounding box center [152, 462] width 81 height 36
click at [264, 394] on input "*******" at bounding box center [279, 391] width 120 height 29
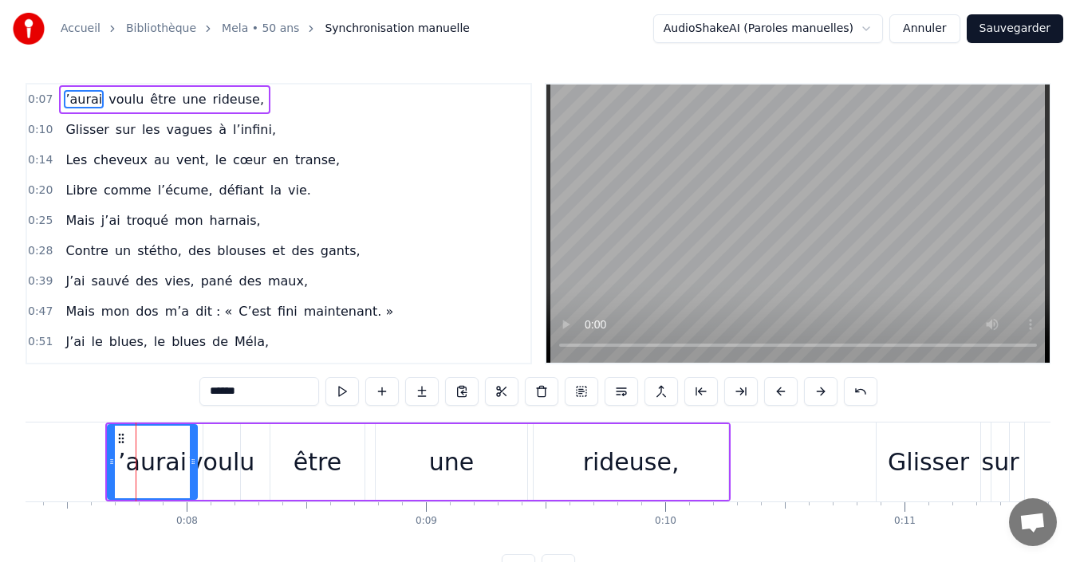
type input "*******"
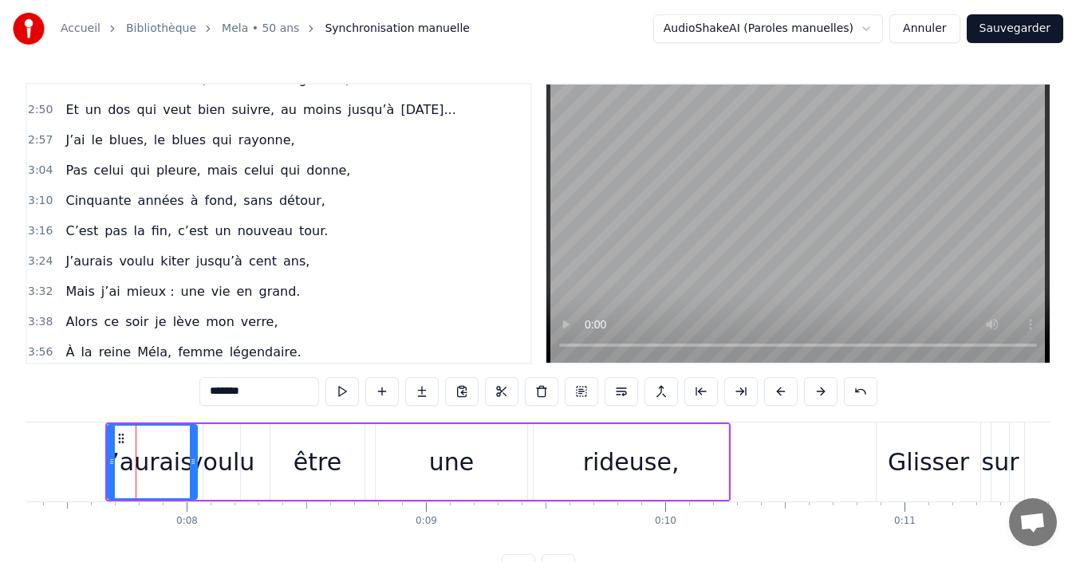
scroll to position [813, 0]
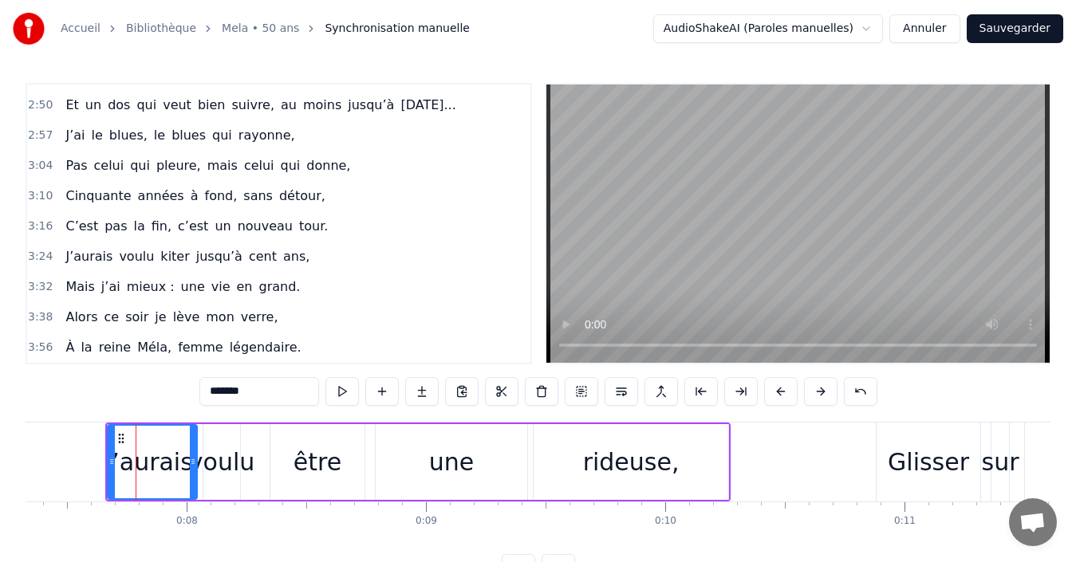
click at [953, 28] on button "Annuler" at bounding box center [924, 28] width 70 height 29
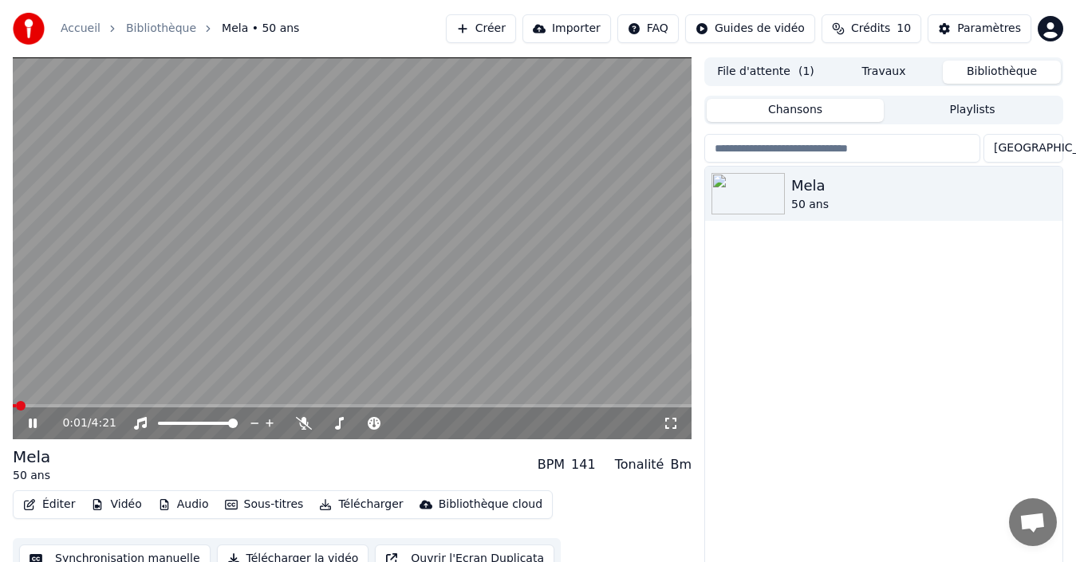
click at [34, 428] on icon at bounding box center [33, 424] width 8 height 10
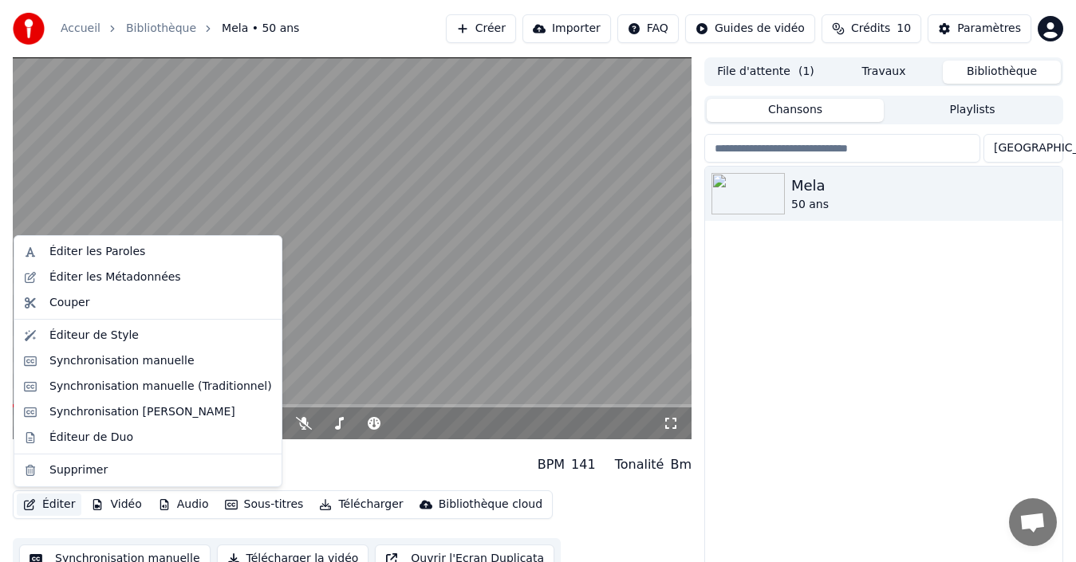
click at [59, 508] on button "Éditer" at bounding box center [49, 505] width 65 height 22
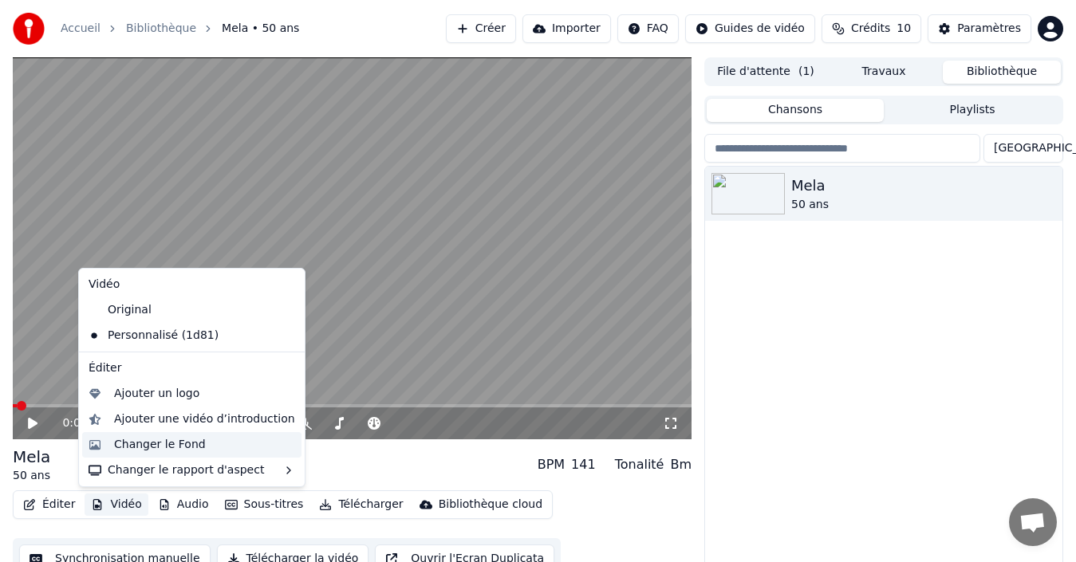
click at [170, 445] on div "Changer le Fond" at bounding box center [160, 445] width 92 height 16
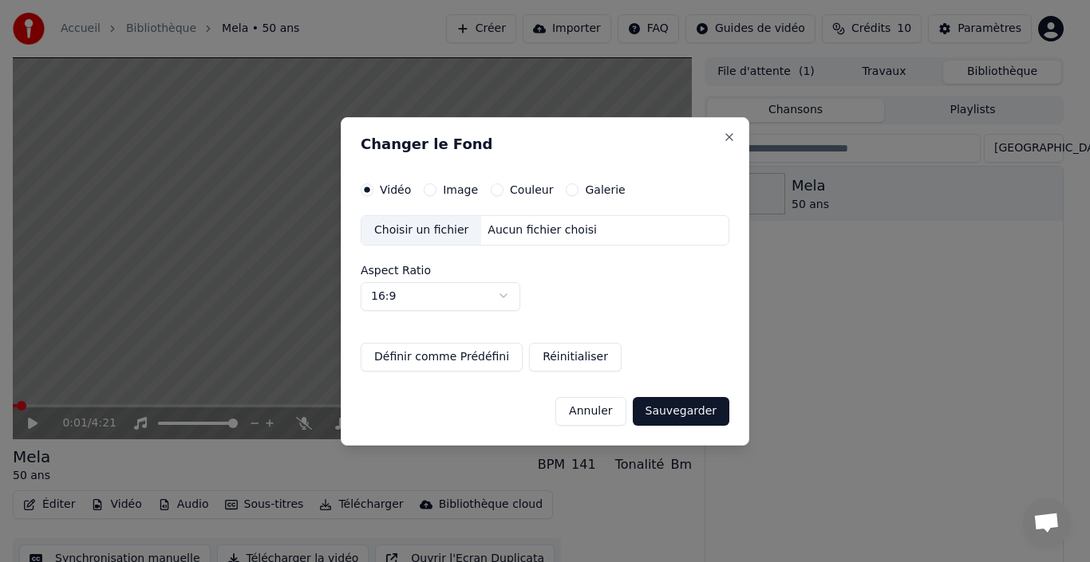
click at [453, 187] on label "Image" at bounding box center [460, 189] width 35 height 11
click at [436, 187] on button "Image" at bounding box center [430, 189] width 13 height 13
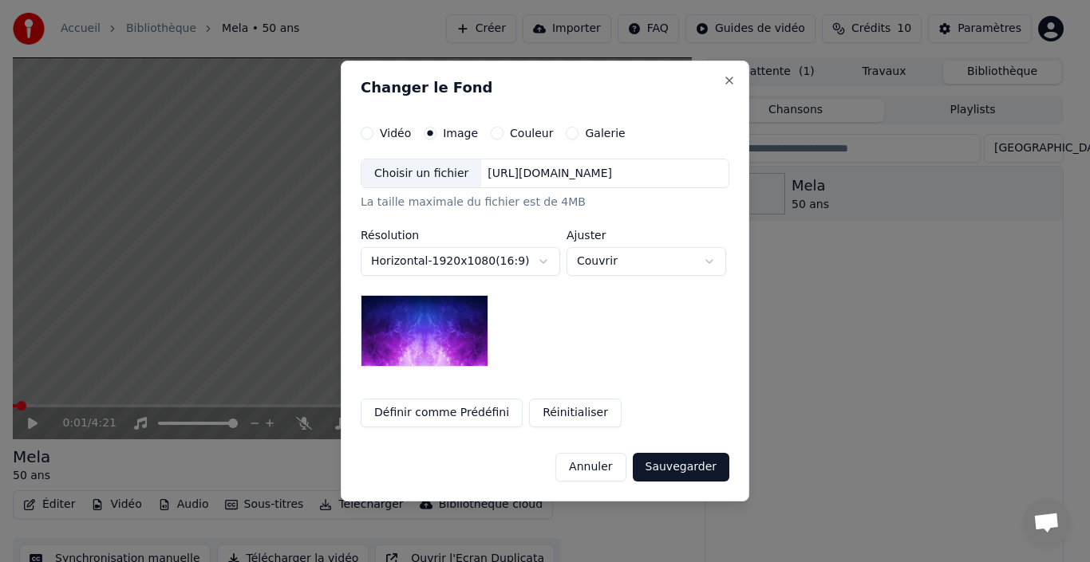
click at [621, 460] on button "Annuler" at bounding box center [590, 467] width 70 height 29
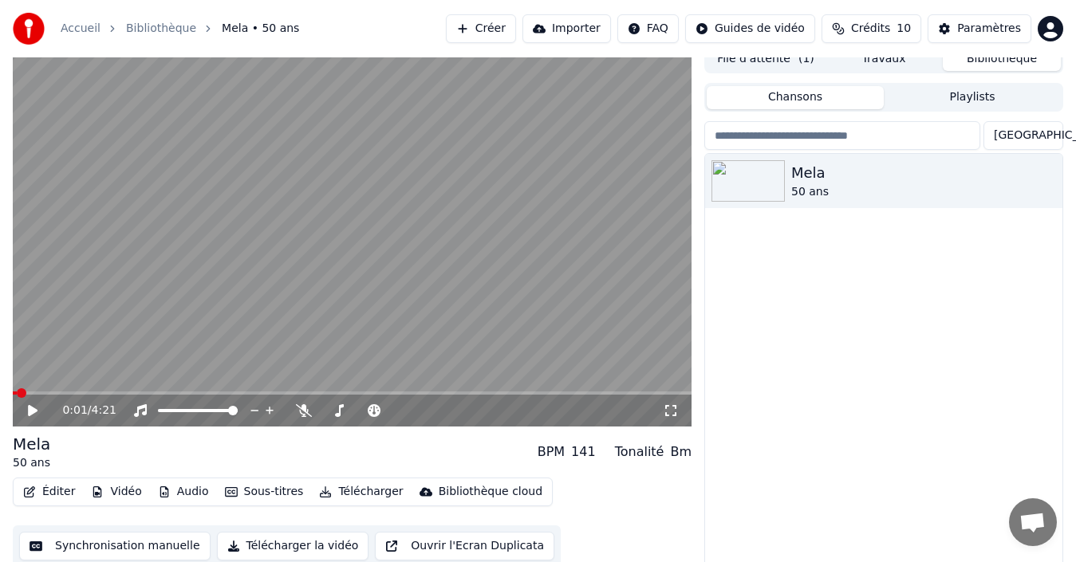
scroll to position [26, 0]
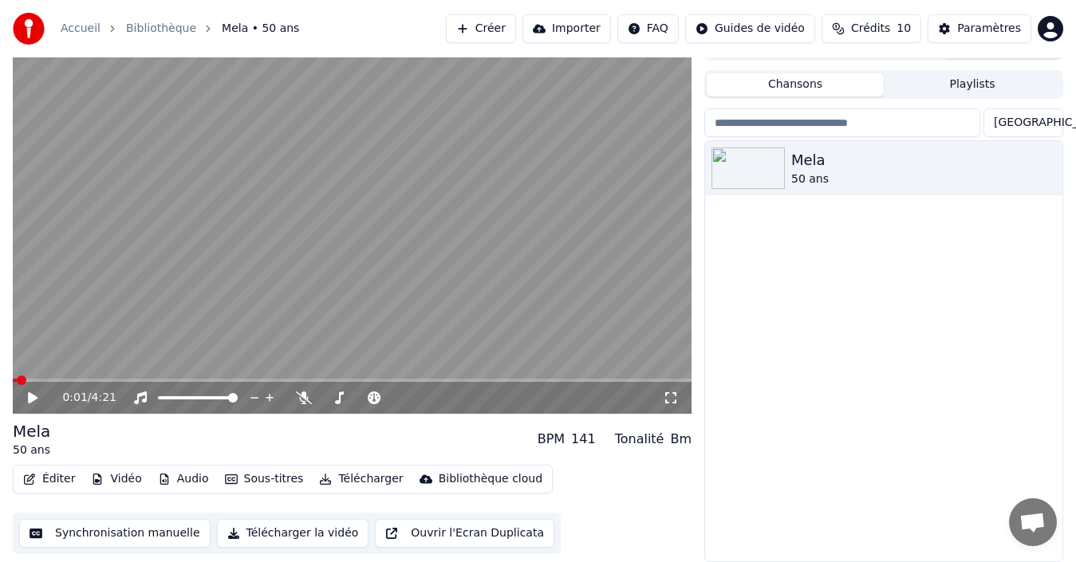
click at [137, 533] on button "Synchronisation manuelle" at bounding box center [114, 533] width 191 height 29
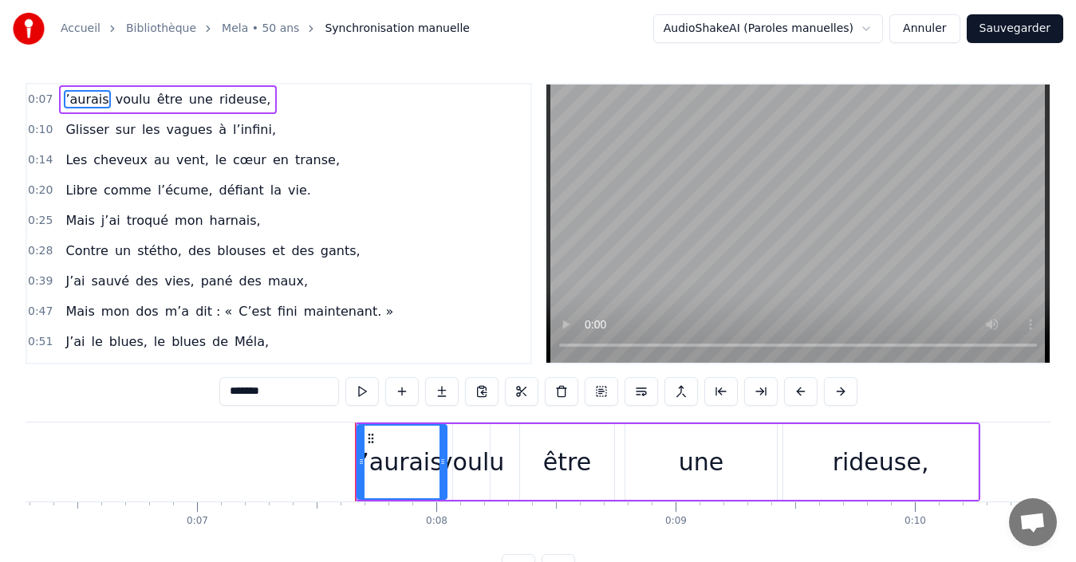
scroll to position [0, 1753]
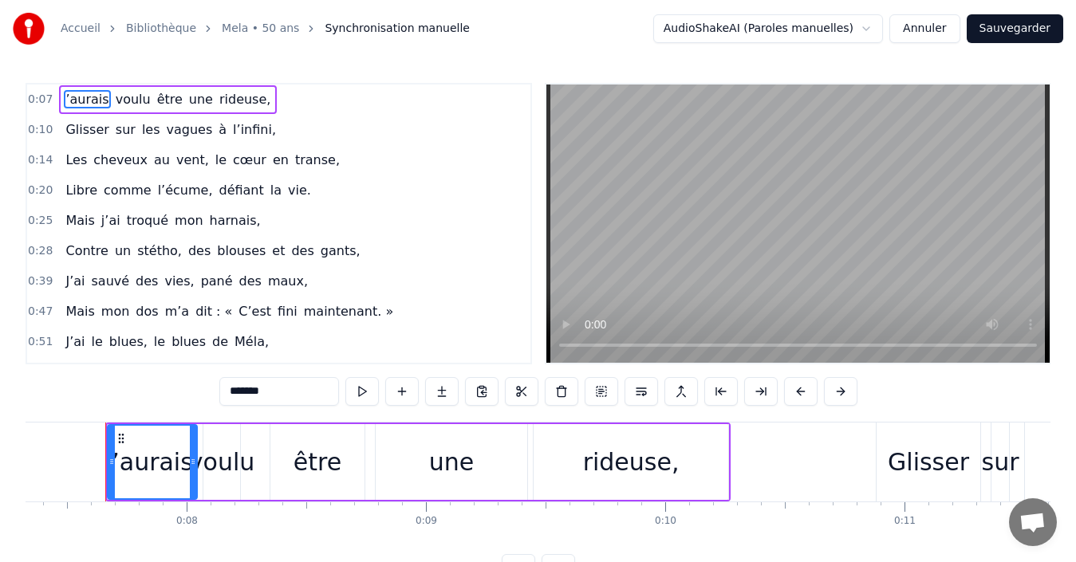
click at [957, 28] on button "Annuler" at bounding box center [924, 28] width 70 height 29
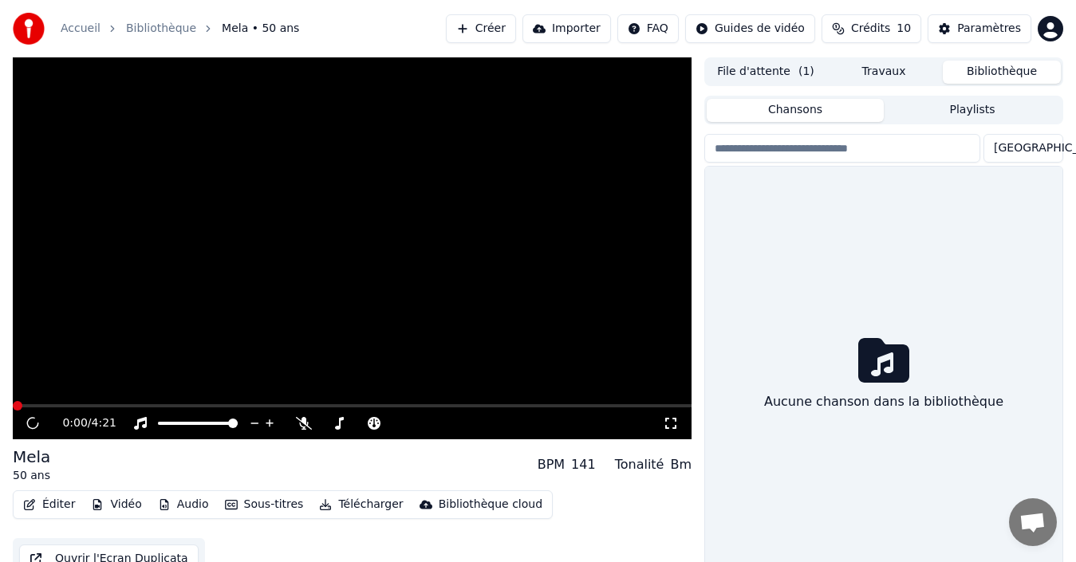
scroll to position [26, 0]
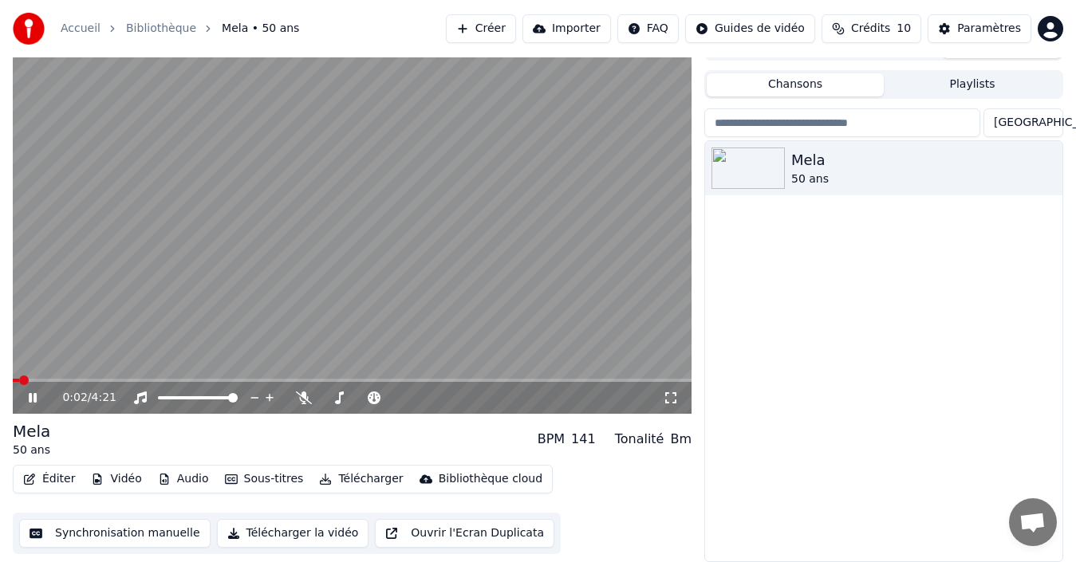
click at [33, 395] on icon at bounding box center [44, 398] width 37 height 13
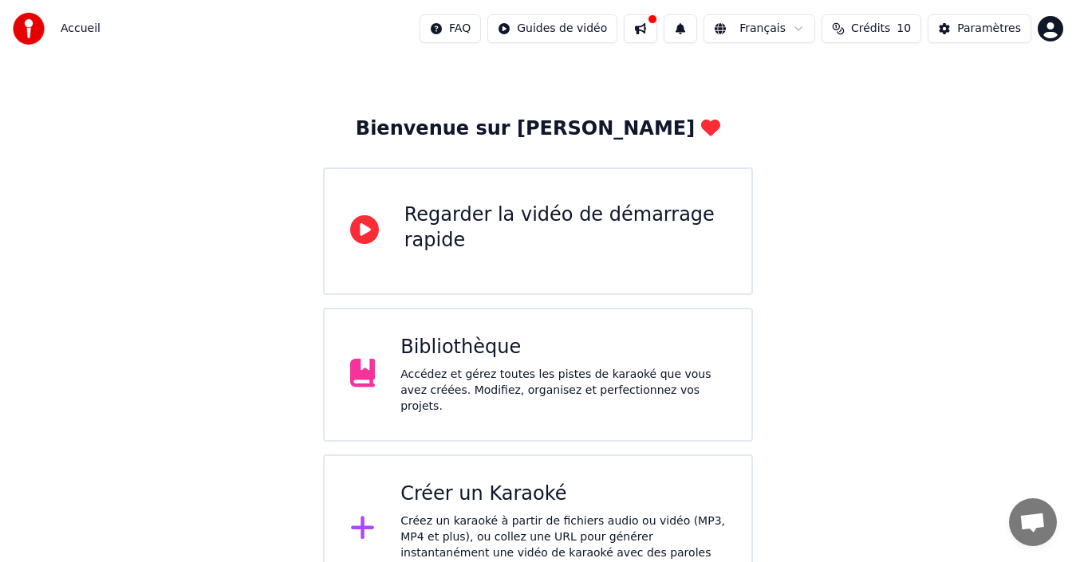
scroll to position [57, 0]
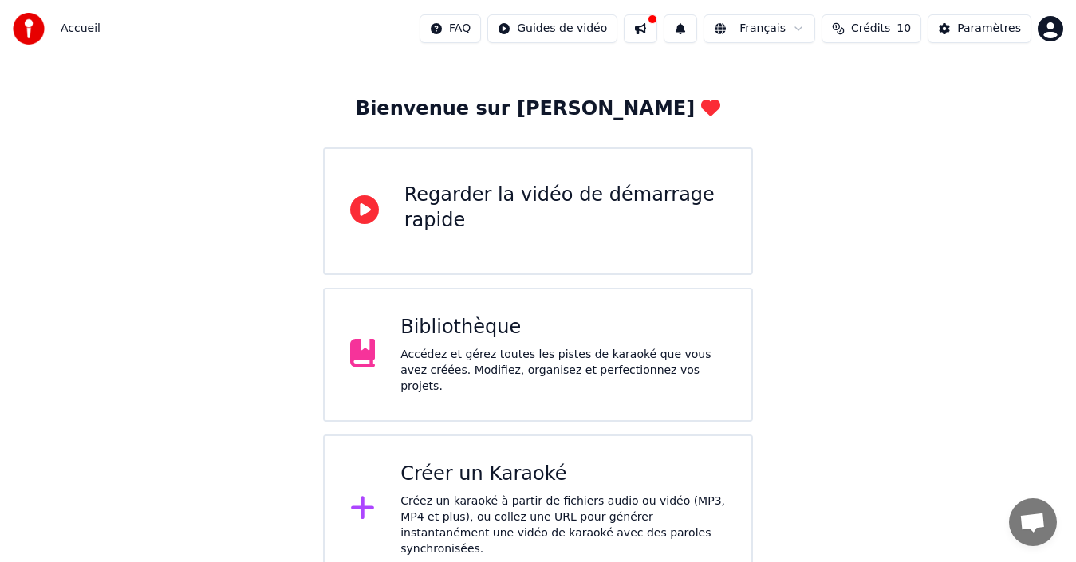
click at [555, 391] on div "Bibliothèque Accédez et gérez toutes les pistes de karaoké que vous avez créées…" at bounding box center [538, 355] width 431 height 134
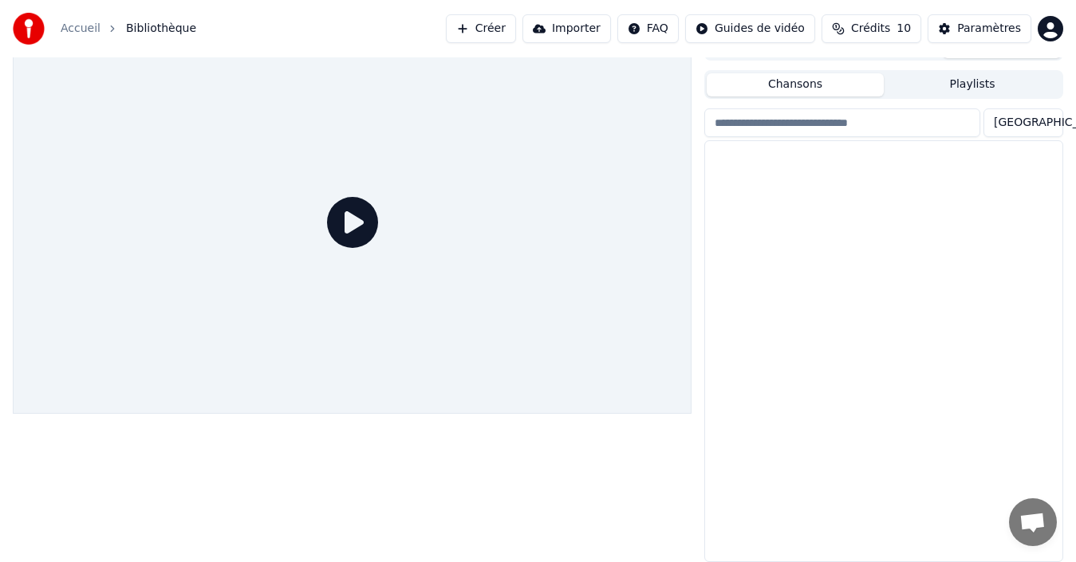
scroll to position [26, 0]
click at [784, 164] on img at bounding box center [747, 168] width 73 height 41
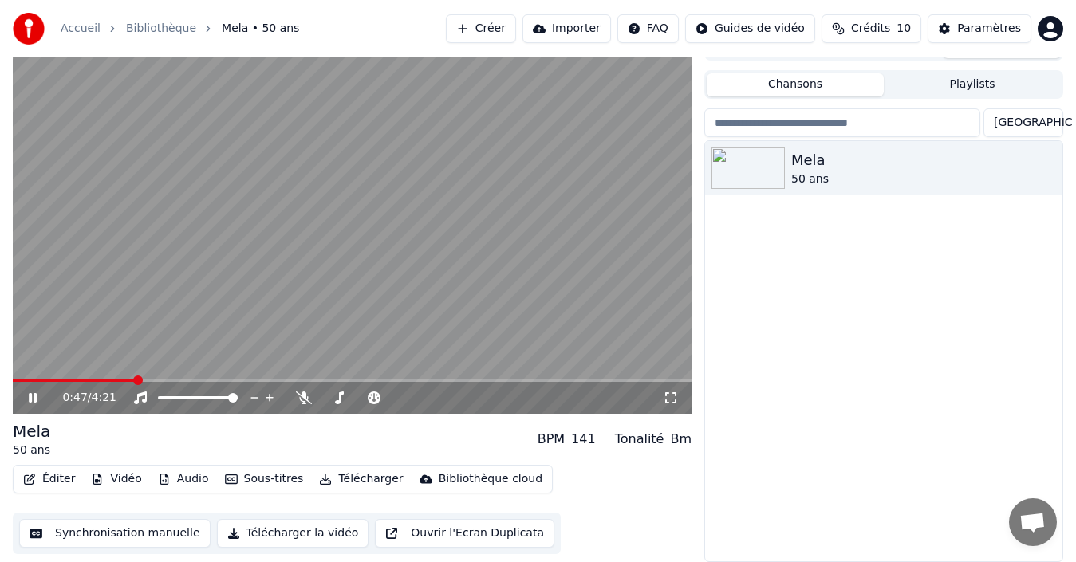
click at [35, 396] on icon at bounding box center [33, 398] width 8 height 10
